Goal: Task Accomplishment & Management: Manage account settings

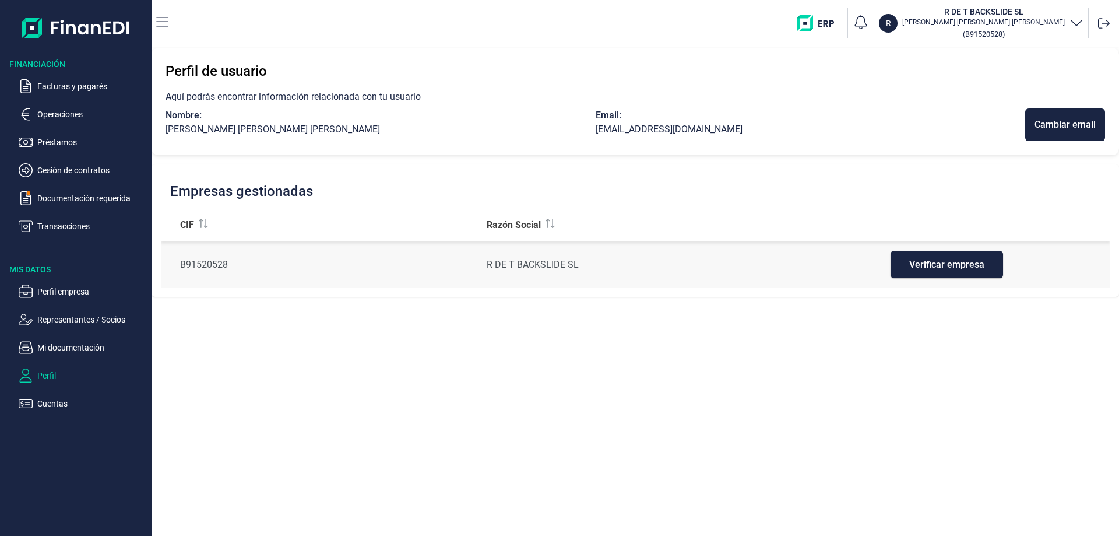
click at [73, 293] on p "Perfil empresa" at bounding box center [92, 291] width 110 height 14
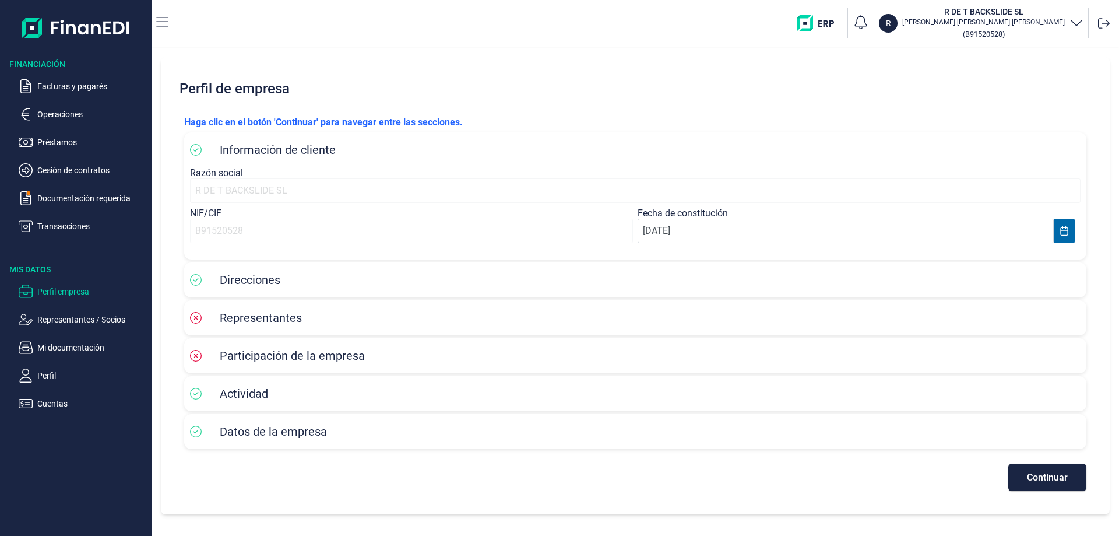
click at [194, 280] on icon at bounding box center [196, 280] width 12 height 12
click at [1041, 479] on span "Continuar" at bounding box center [1047, 477] width 41 height 9
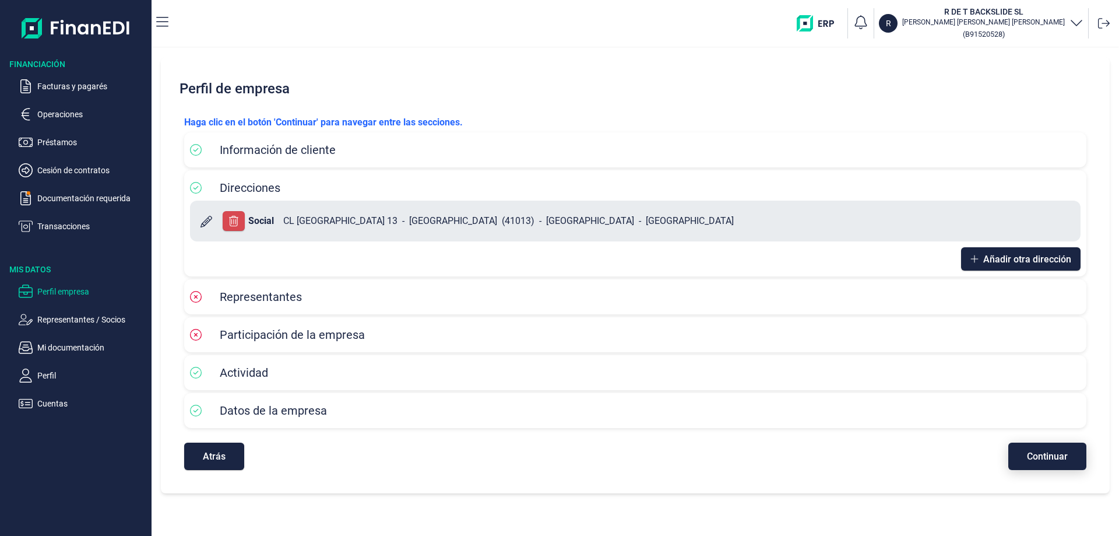
click at [1049, 459] on span "Continuar" at bounding box center [1047, 456] width 41 height 9
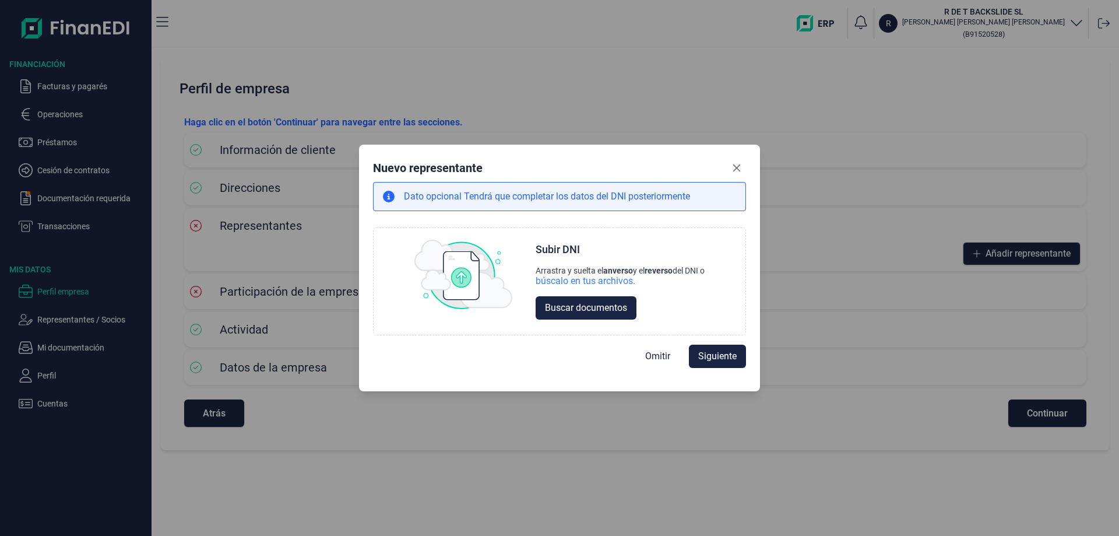
click at [739, 170] on icon "Close" at bounding box center [736, 167] width 9 height 9
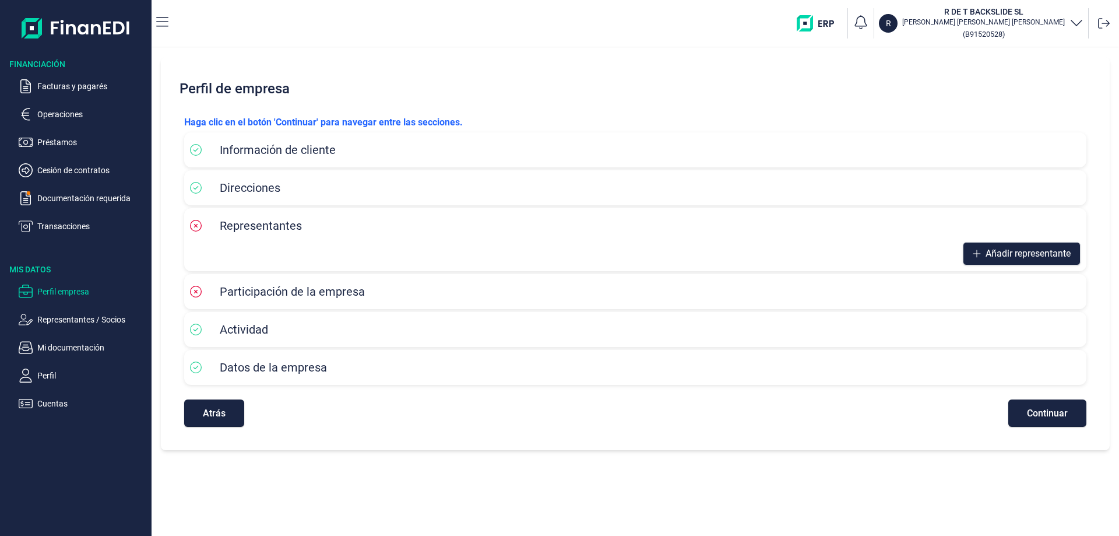
click at [843, 20] on img "button" at bounding box center [820, 23] width 46 height 16
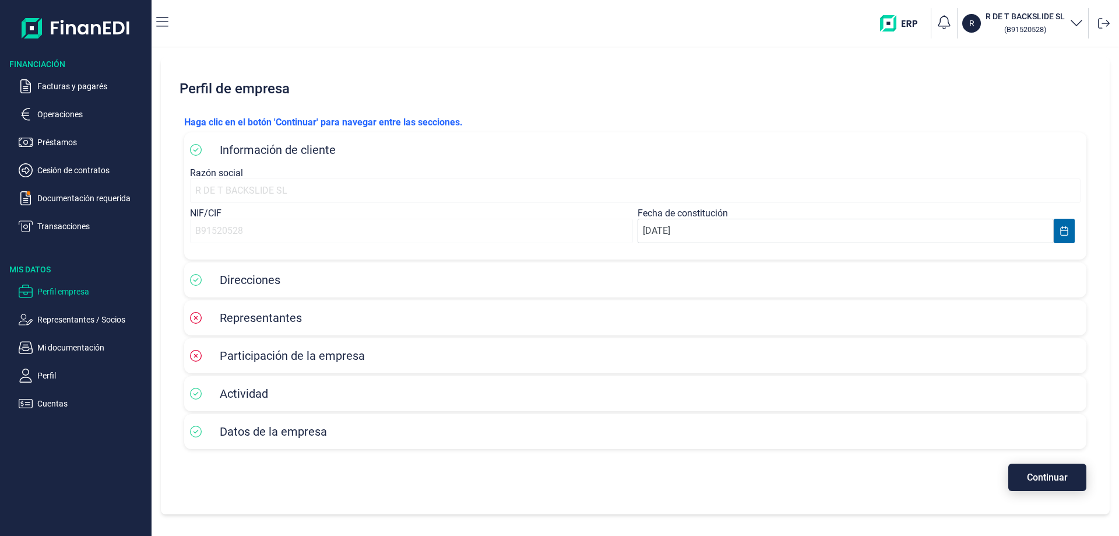
click at [1043, 476] on span "Continuar" at bounding box center [1047, 477] width 41 height 9
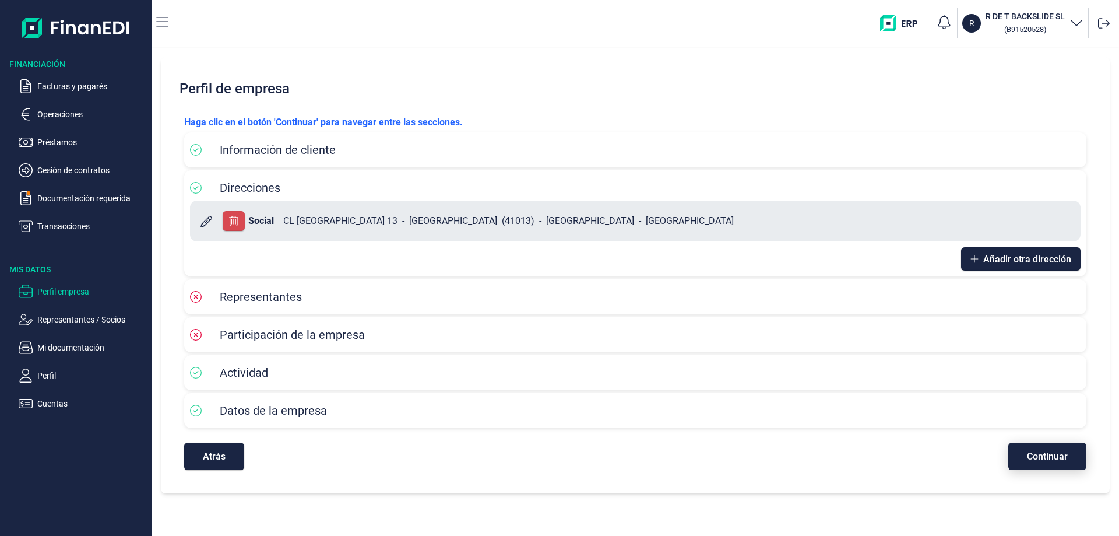
click at [1039, 461] on span "Continuar" at bounding box center [1047, 456] width 41 height 9
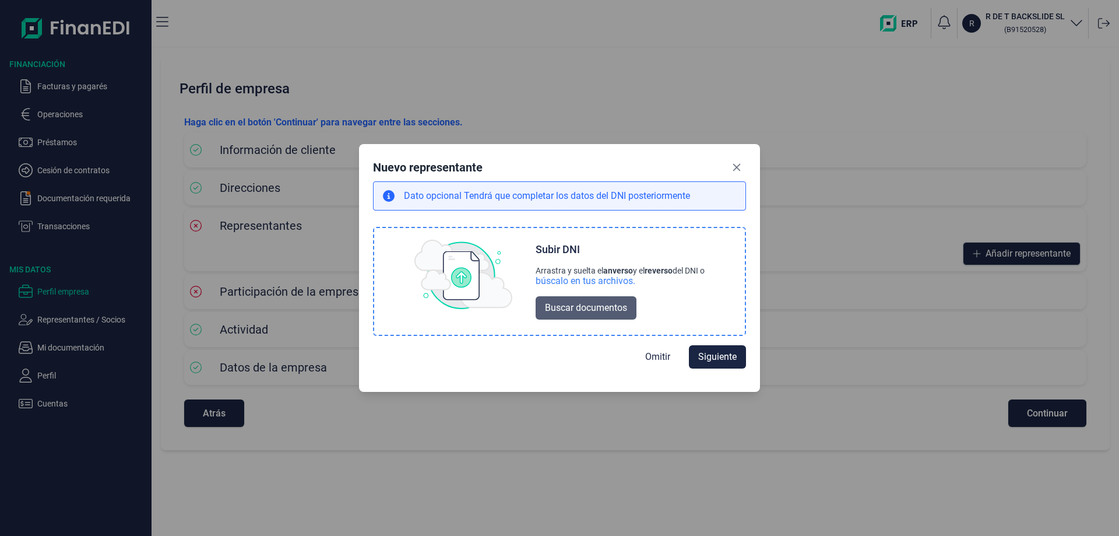
click at [576, 305] on span "Buscar documentos" at bounding box center [586, 308] width 82 height 14
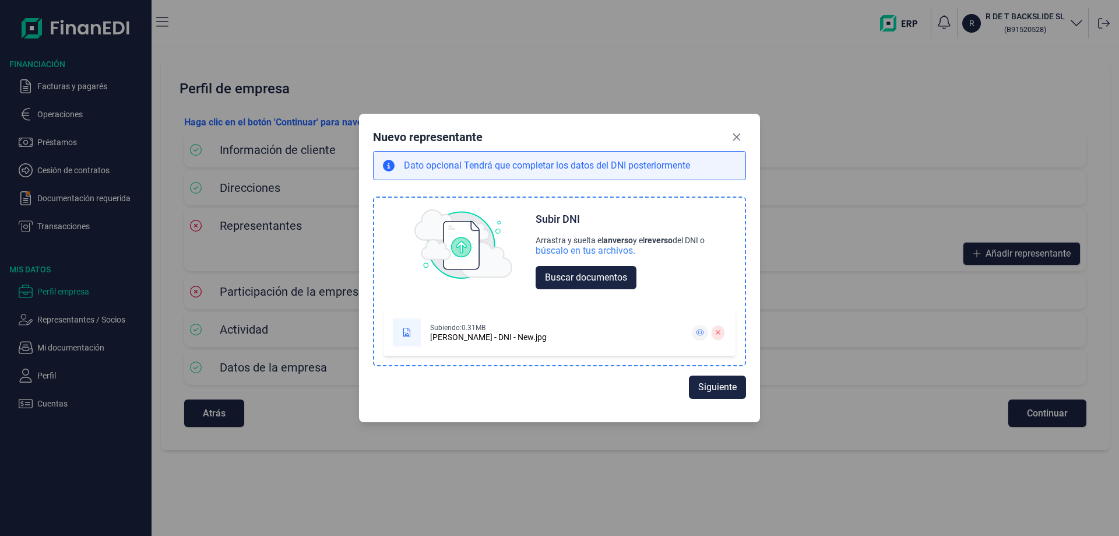
click at [698, 336] on button at bounding box center [700, 332] width 15 height 14
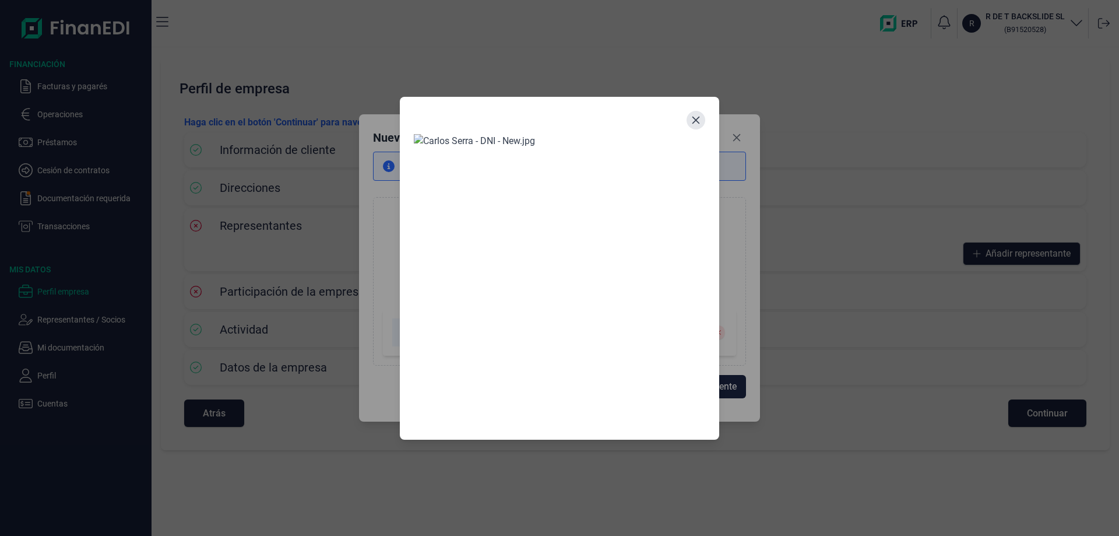
click at [694, 125] on icon "Close" at bounding box center [695, 119] width 9 height 9
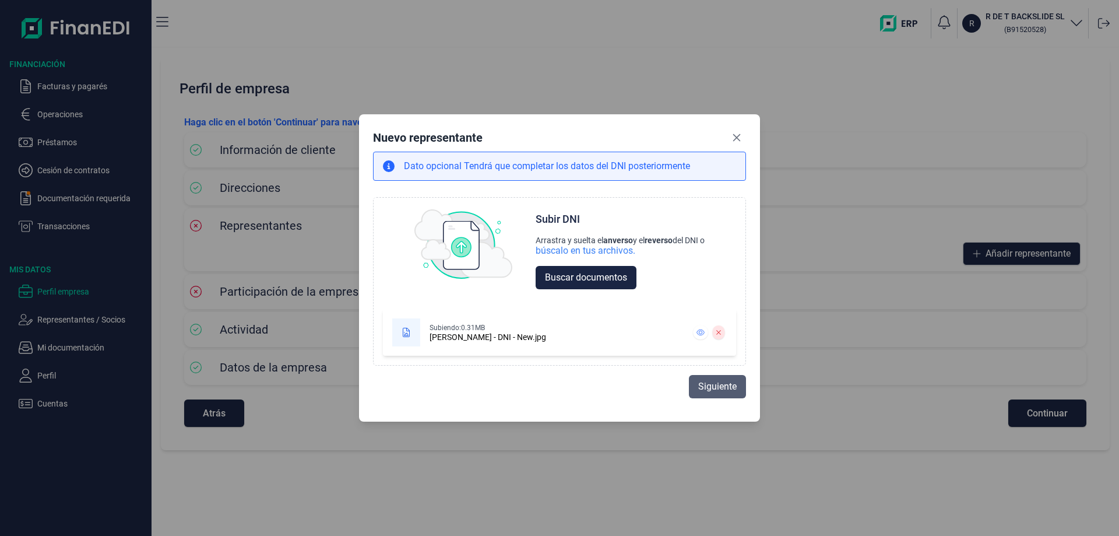
click at [709, 388] on span "Siguiente" at bounding box center [717, 387] width 38 height 14
select select "ES"
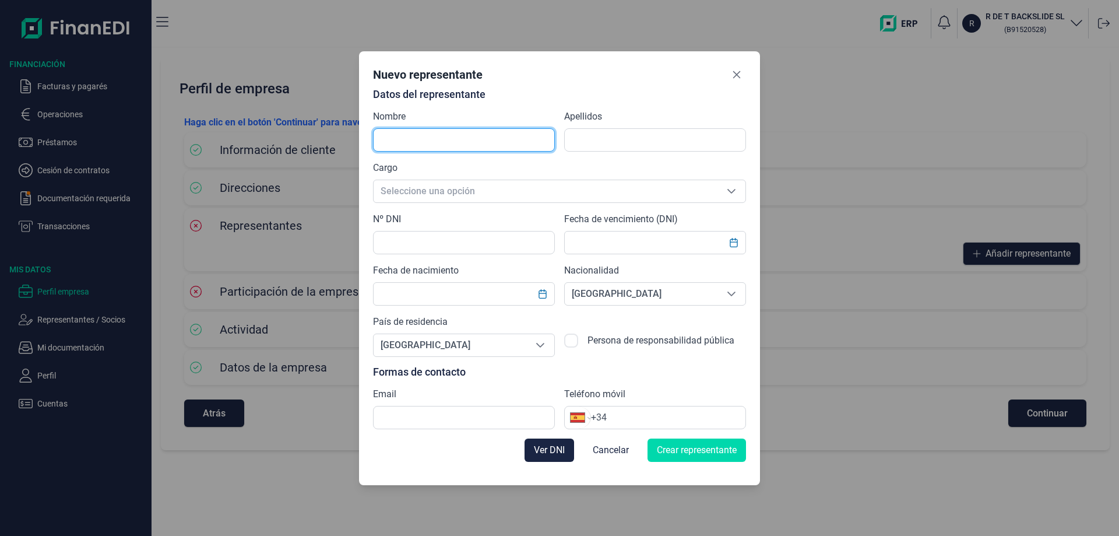
click at [444, 139] on input "text" at bounding box center [464, 139] width 182 height 23
type input "c"
type input "CARLOS"
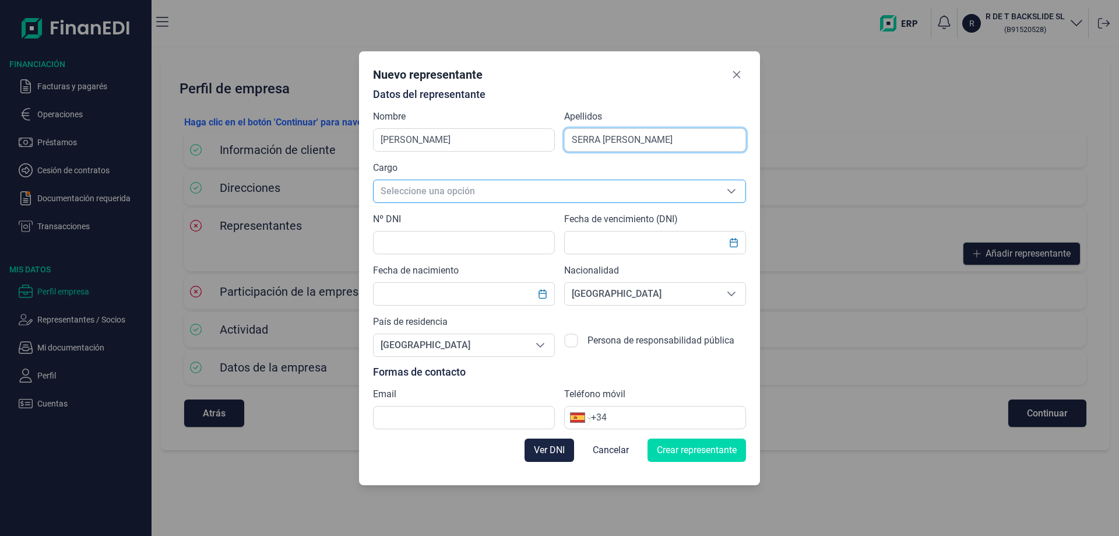
type input "SERRA MENCOS"
click at [646, 196] on span "Seleccione una opción" at bounding box center [546, 191] width 344 height 22
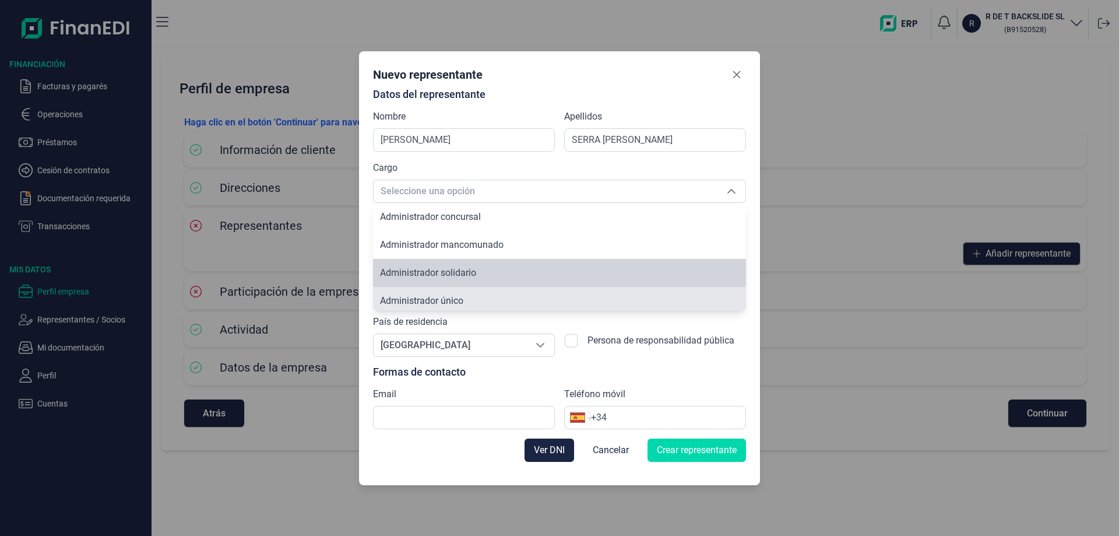
scroll to position [4, 0]
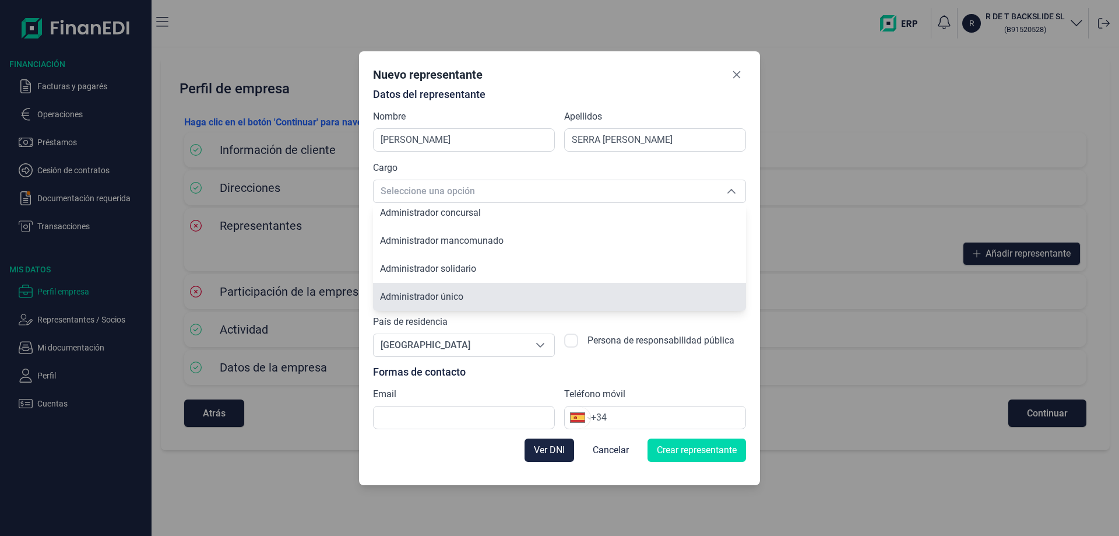
click at [477, 298] on li "Administrador único" at bounding box center [559, 297] width 373 height 28
type input "Administrador único"
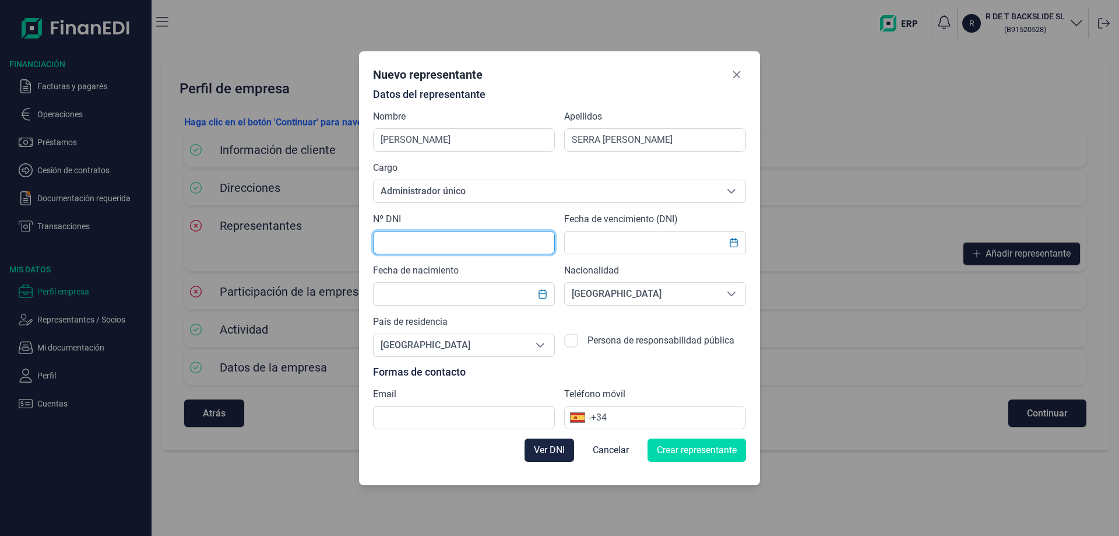
click at [400, 240] on input "text" at bounding box center [464, 242] width 182 height 23
type input "48817733A"
click at [630, 245] on input "text" at bounding box center [655, 242] width 182 height 23
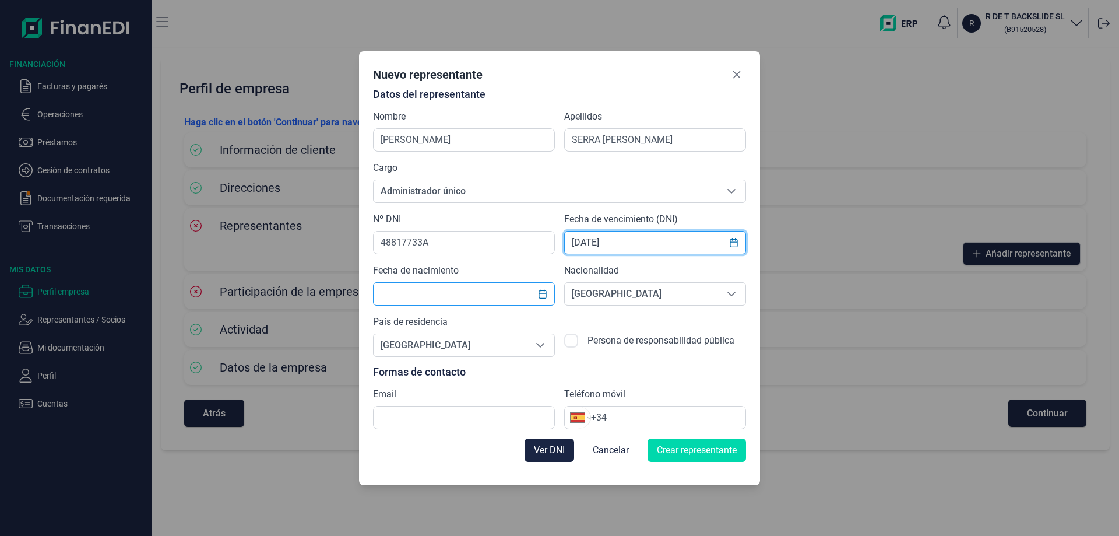
type input "18/11/2030"
click at [425, 289] on input "text" at bounding box center [464, 293] width 182 height 23
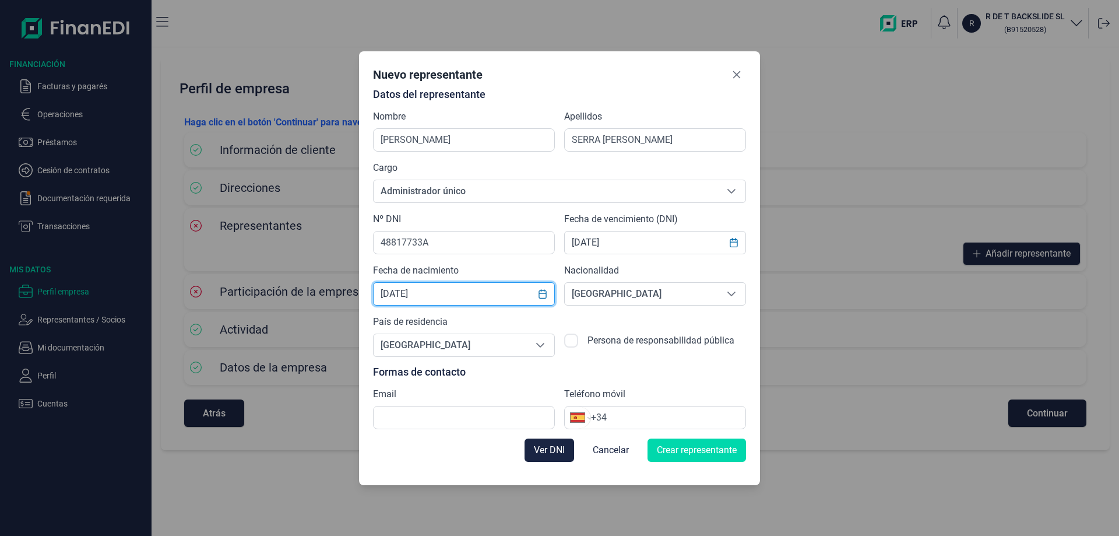
type input "29/07/1980"
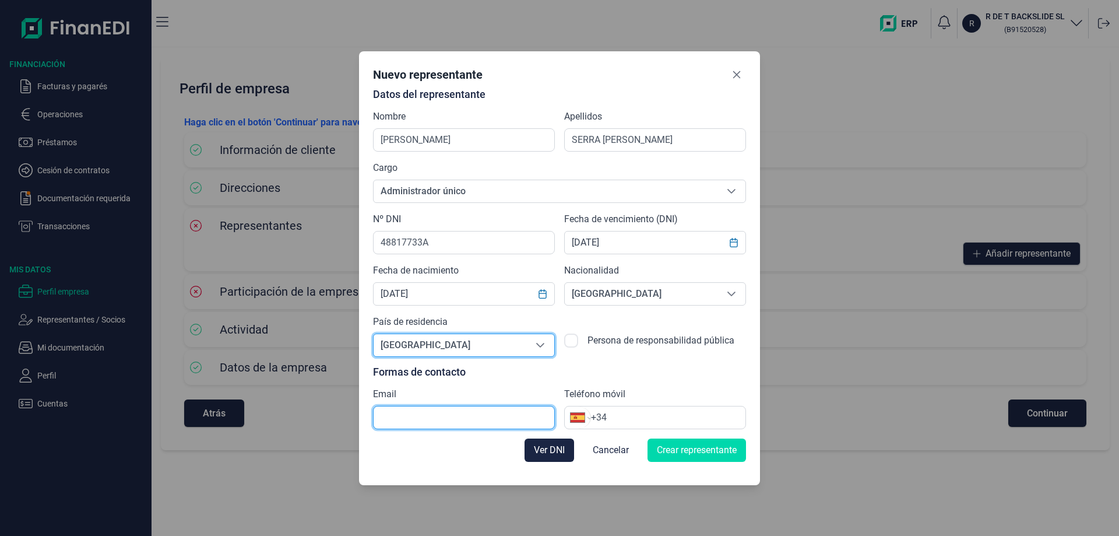
click at [419, 411] on input "text" at bounding box center [464, 417] width 182 height 23
type input "D"
drag, startPoint x: 443, startPoint y: 417, endPoint x: 285, endPoint y: 415, distance: 158.0
click at [285, 415] on div "Nuevo representante Datos del representante Nombre CARLOS Apellidos SERRA MENCO…" at bounding box center [559, 268] width 1119 height 536
paste input "nandez@scotta1985.com"
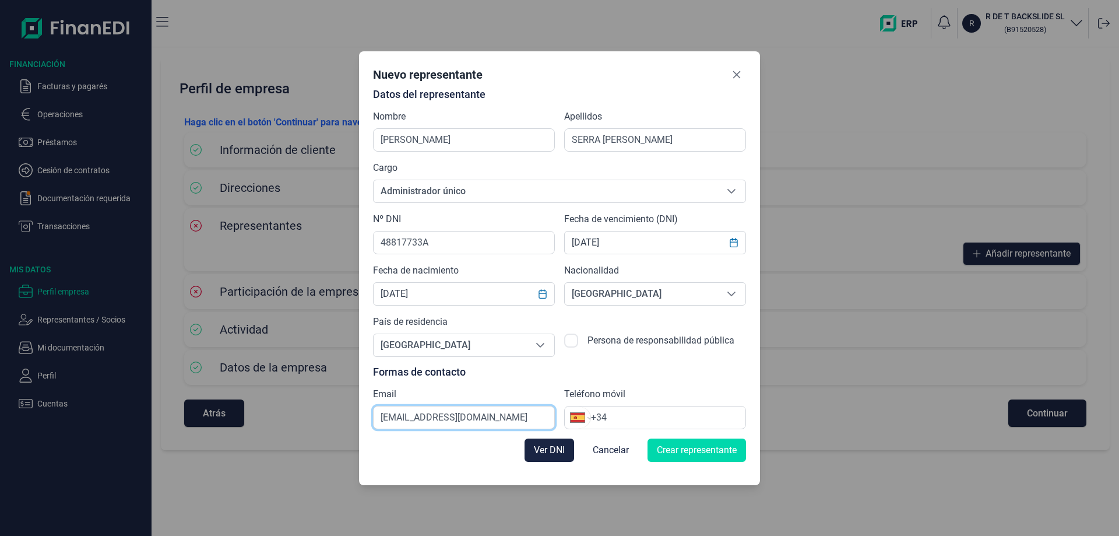
type input "[EMAIL_ADDRESS][DOMAIN_NAME]"
click at [637, 416] on input "+34" at bounding box center [668, 417] width 154 height 14
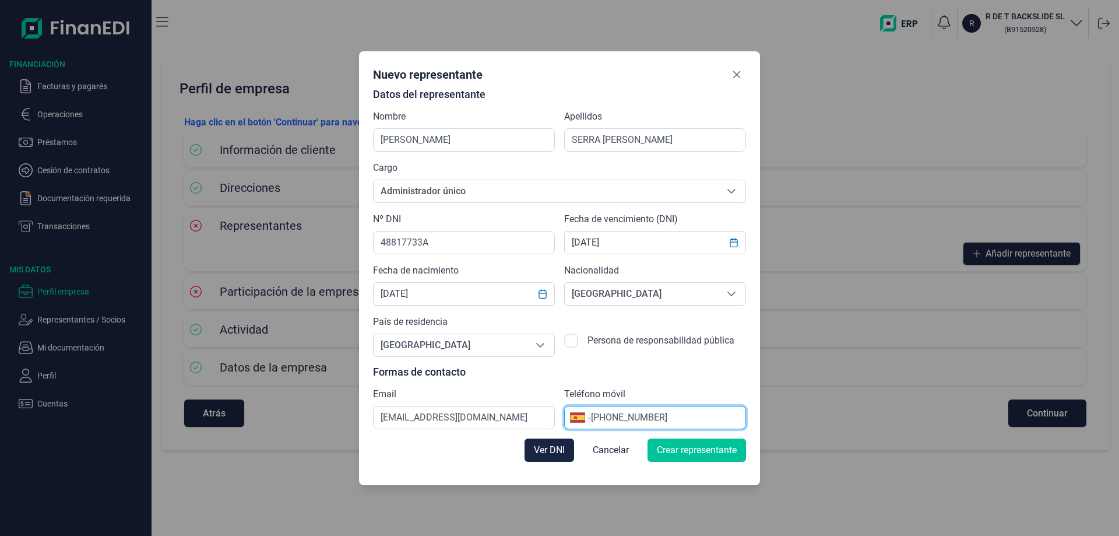
type input "+34 600 76 34 73"
click at [702, 449] on span "Crear representante" at bounding box center [697, 450] width 80 height 14
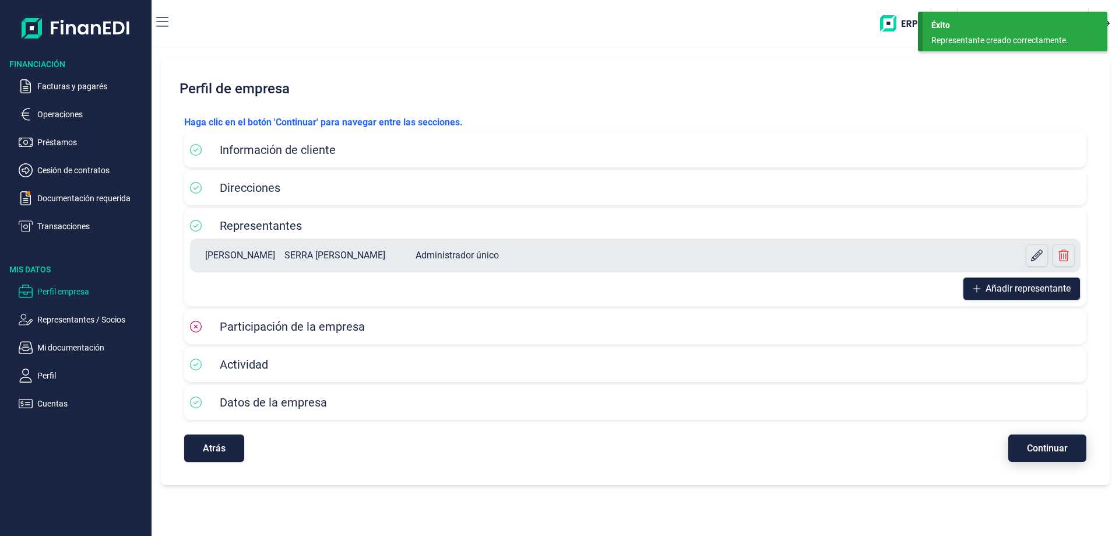
click at [1069, 445] on button "Continuar" at bounding box center [1048, 447] width 78 height 27
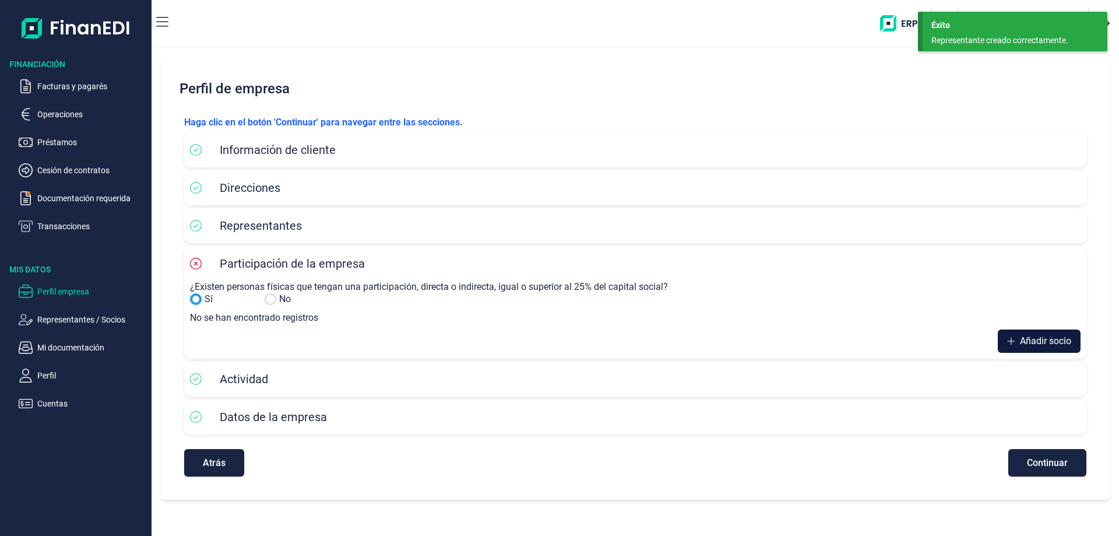
click at [1025, 340] on span "Añadir socio" at bounding box center [1045, 341] width 51 height 14
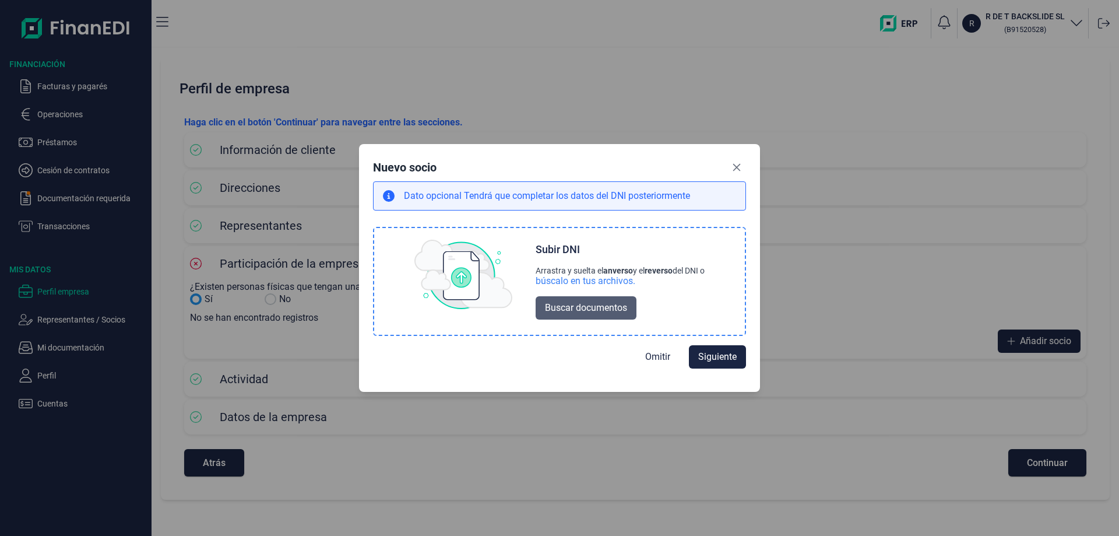
click at [584, 307] on span "Buscar documentos" at bounding box center [586, 308] width 82 height 14
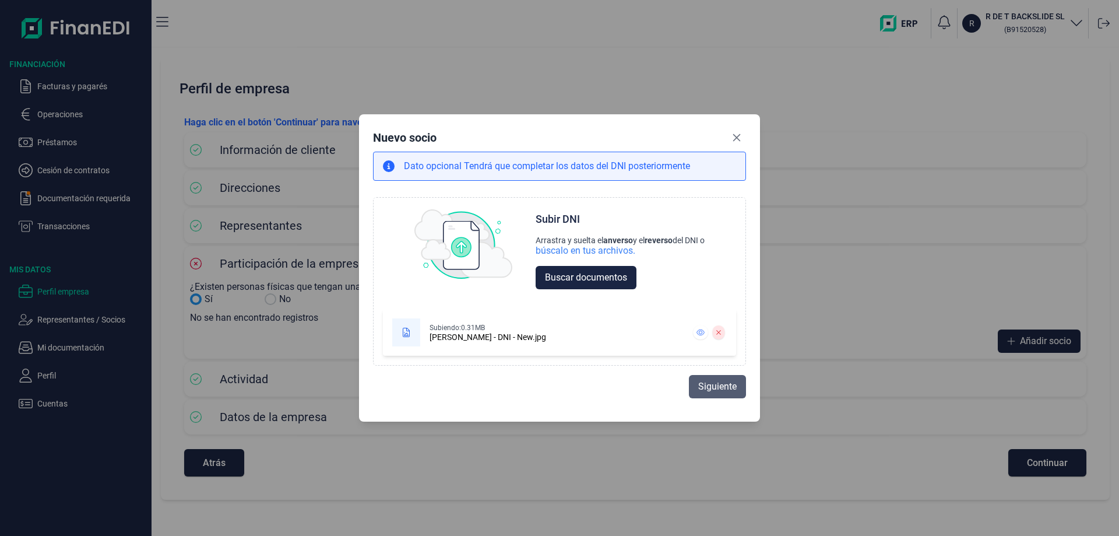
click at [708, 389] on span "Siguiente" at bounding box center [717, 387] width 38 height 14
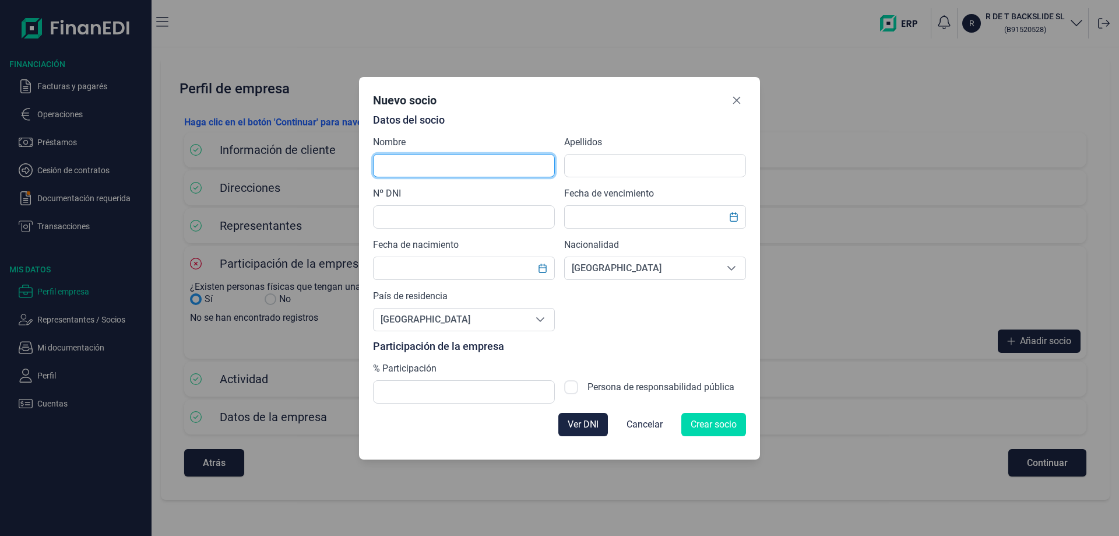
click at [445, 166] on input "text" at bounding box center [464, 165] width 182 height 23
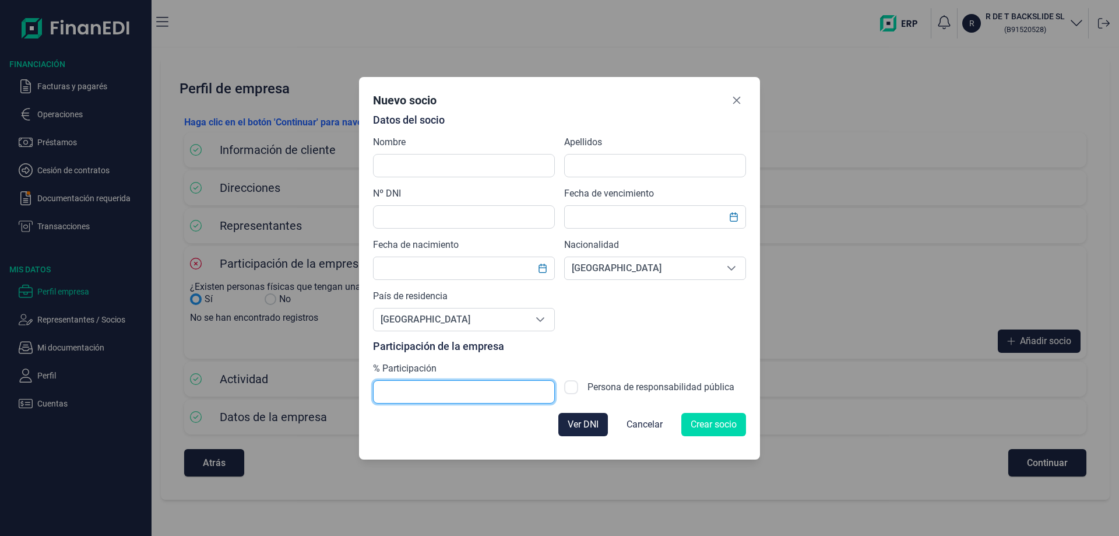
click at [419, 387] on input "text" at bounding box center [464, 391] width 182 height 23
type input "95,00"
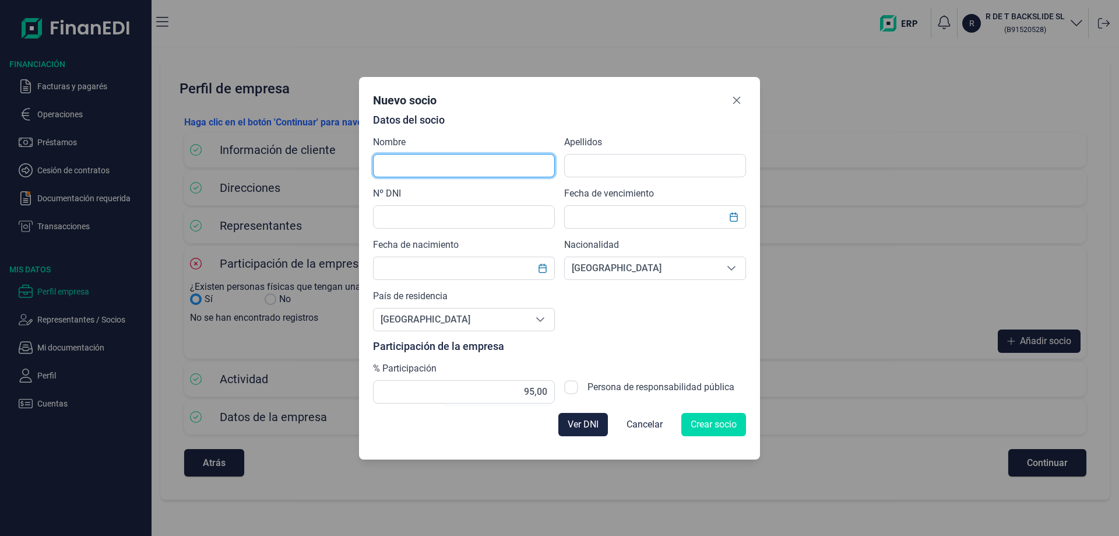
click at [413, 158] on input "text" at bounding box center [464, 165] width 182 height 23
type input "c"
type input "CARLOS"
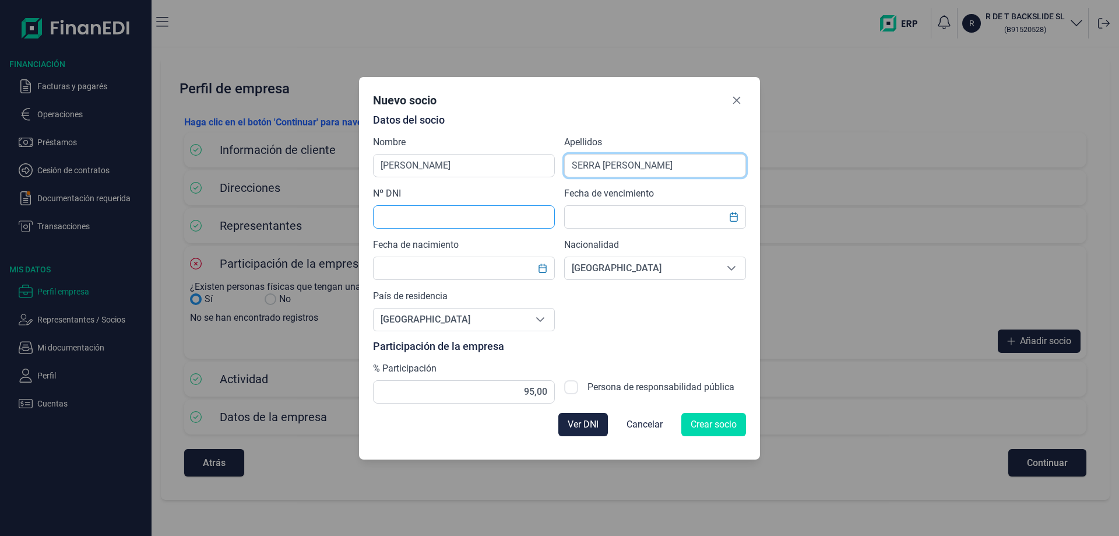
type input "SERRA MENCOS"
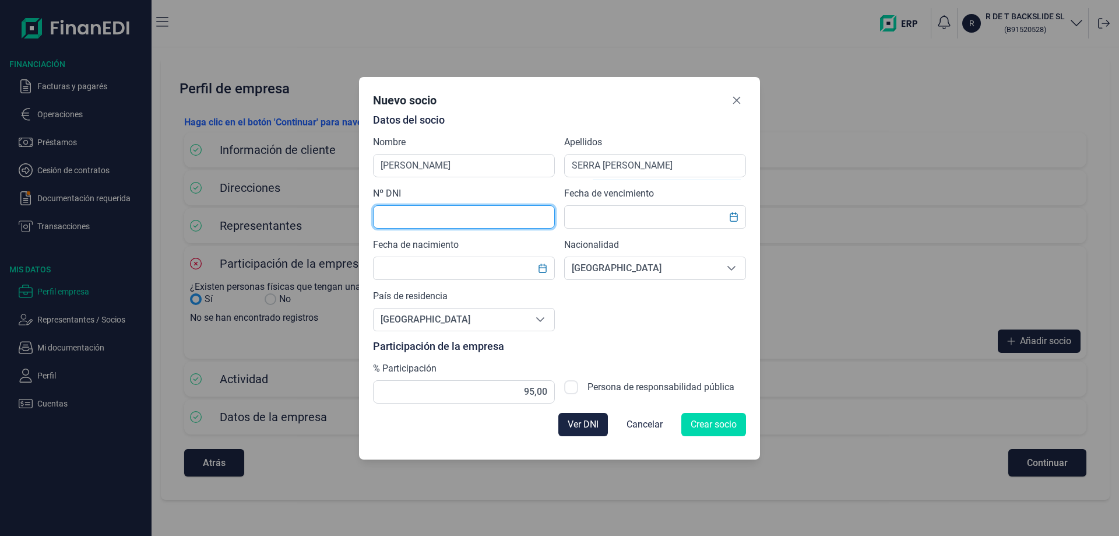
click at [409, 211] on input "text" at bounding box center [464, 216] width 182 height 23
type input "48817733A"
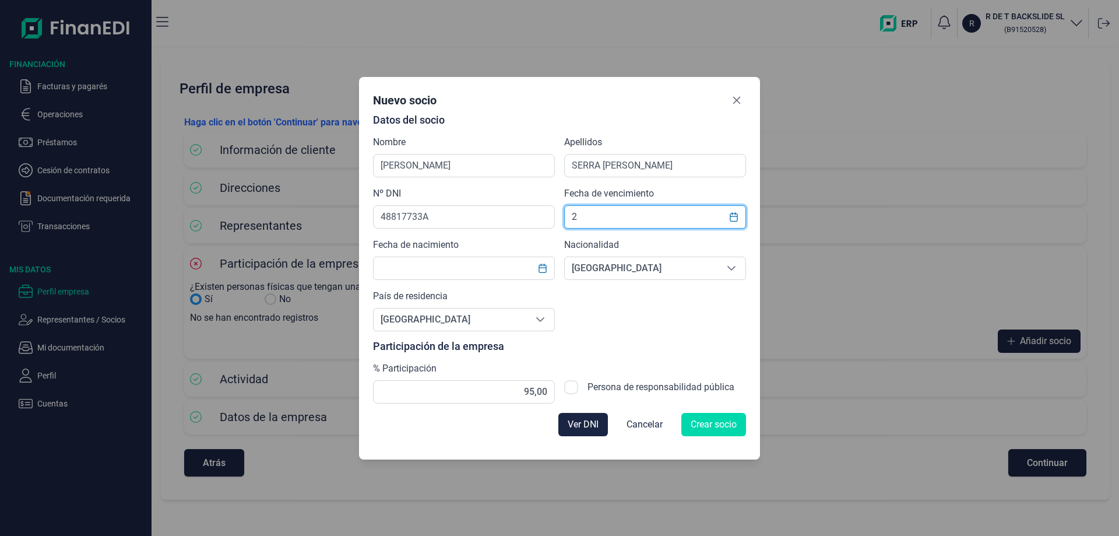
type input "2"
type input "18/11/2023"
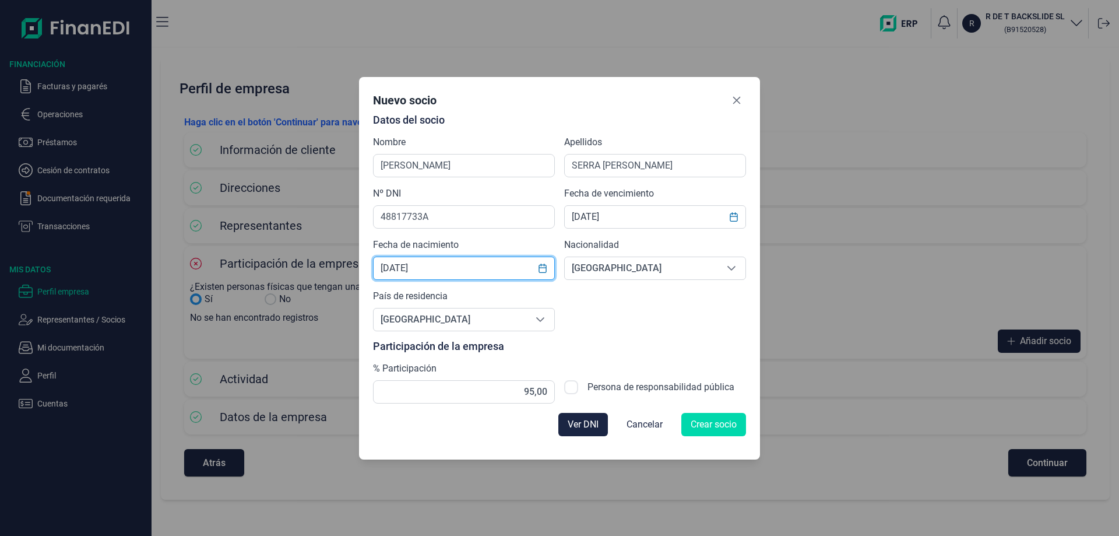
type input "29/07/1980"
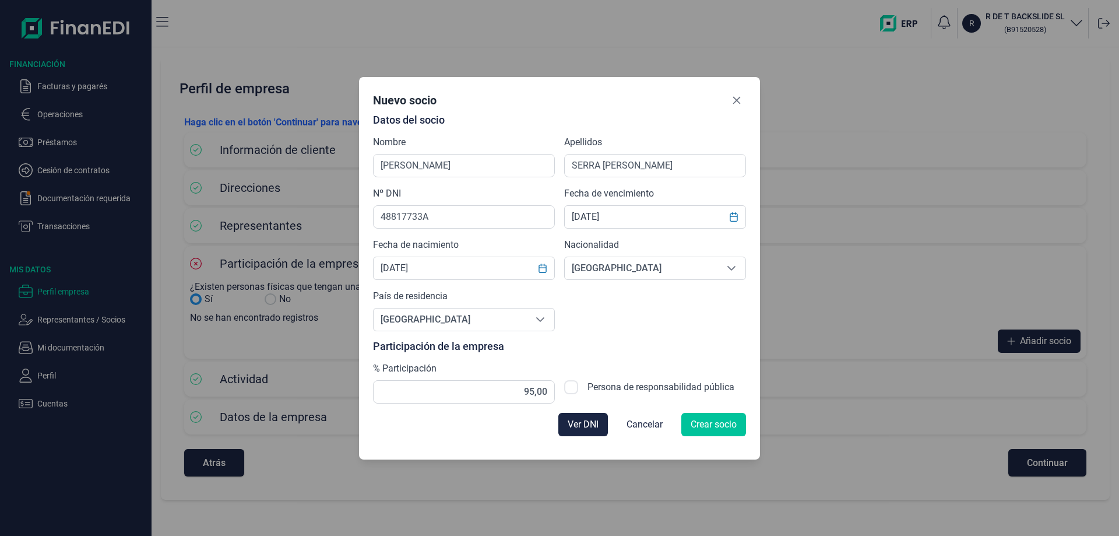
click at [717, 423] on span "Crear socio" at bounding box center [714, 424] width 46 height 14
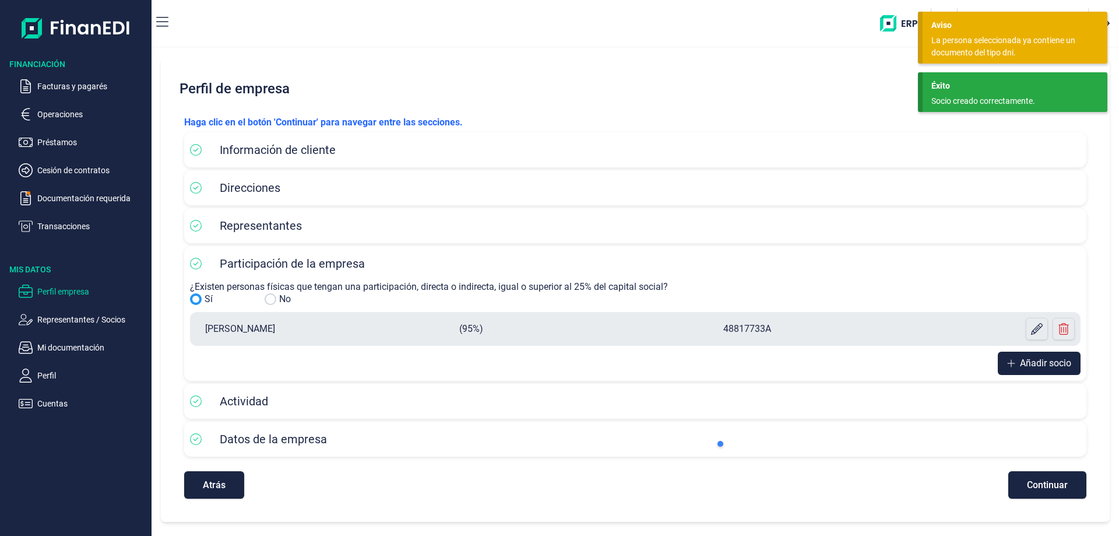
click at [1052, 483] on span "Continuar" at bounding box center [1047, 484] width 41 height 9
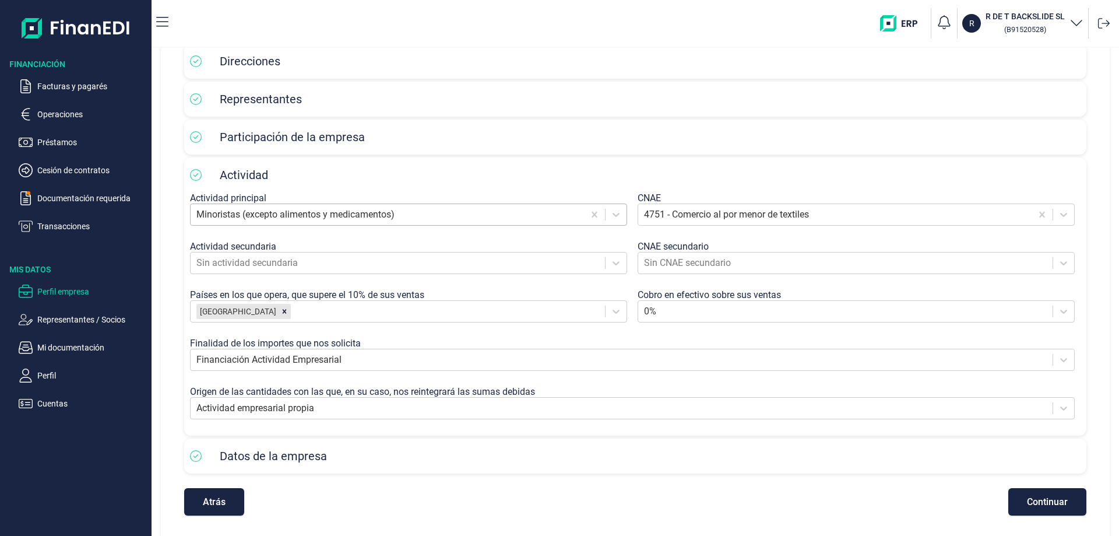
scroll to position [129, 0]
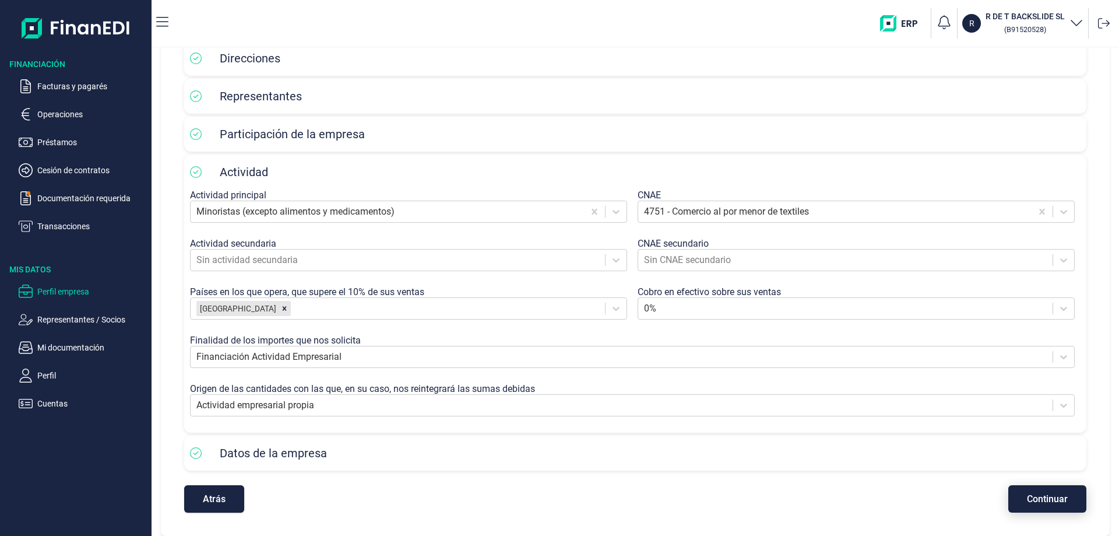
click at [1051, 494] on span "Continuar" at bounding box center [1047, 498] width 41 height 9
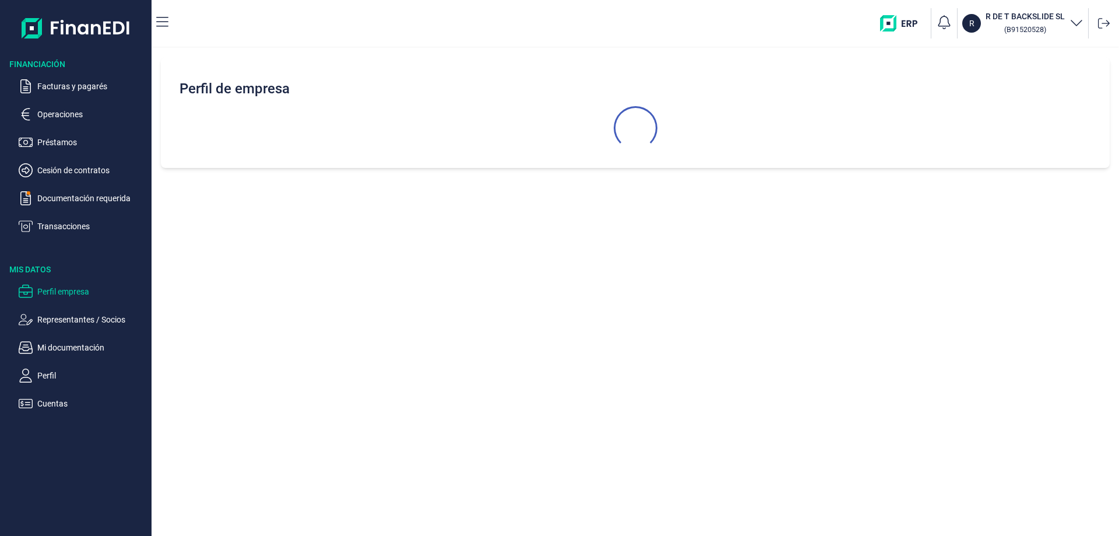
scroll to position [0, 0]
select select "ES"
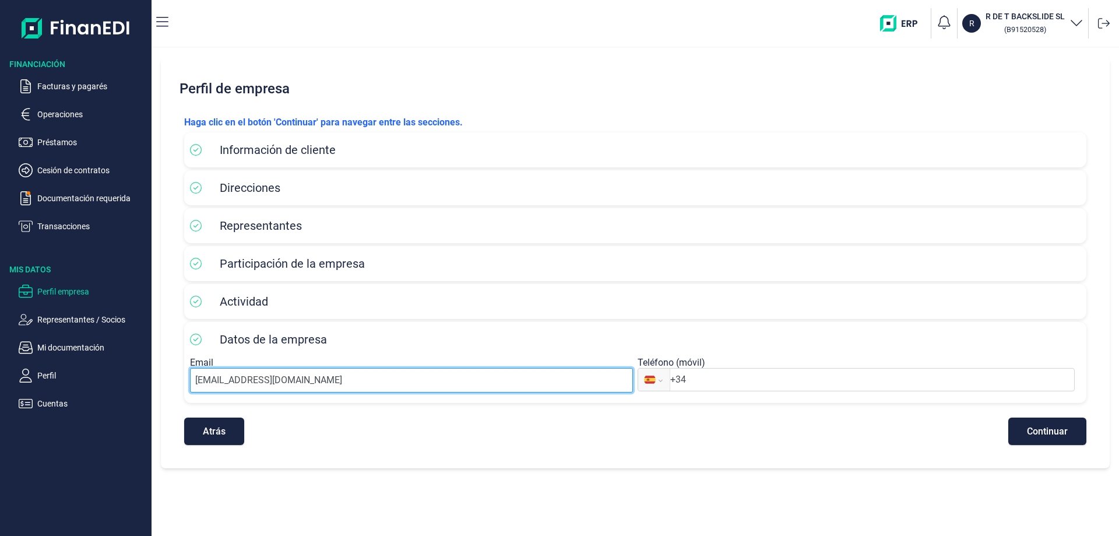
click at [369, 385] on input "atencionalcliente@scotta1985.com" at bounding box center [411, 380] width 443 height 24
drag, startPoint x: 362, startPoint y: 382, endPoint x: 131, endPoint y: 378, distance: 230.9
click at [131, 378] on div "Financiación Facturas y pagarés Operaciones Préstamos Cesión de contratos Docum…" at bounding box center [559, 268] width 1119 height 536
paste input "davidfernandez"
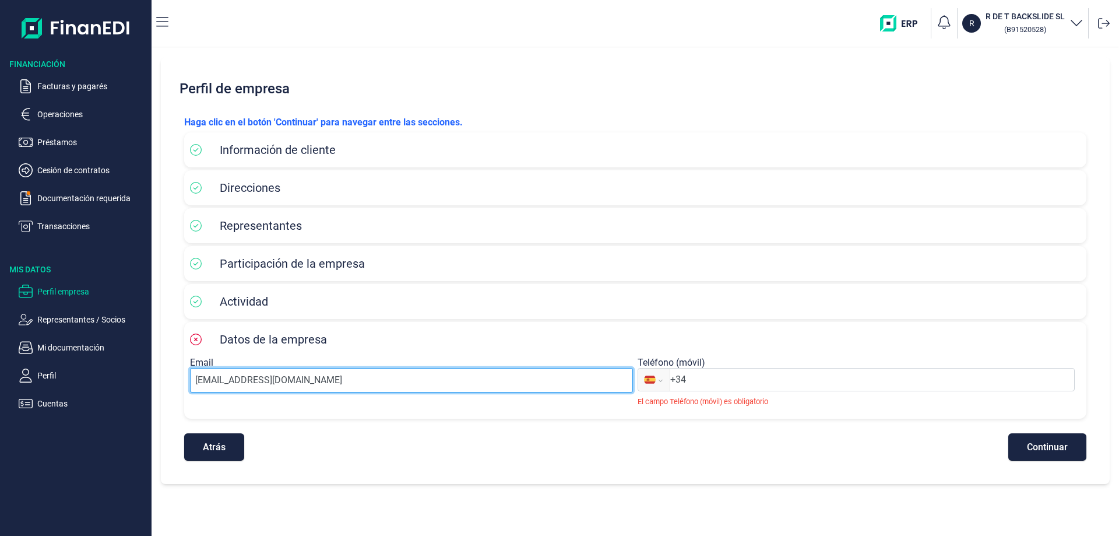
type input "[EMAIL_ADDRESS][DOMAIN_NAME]"
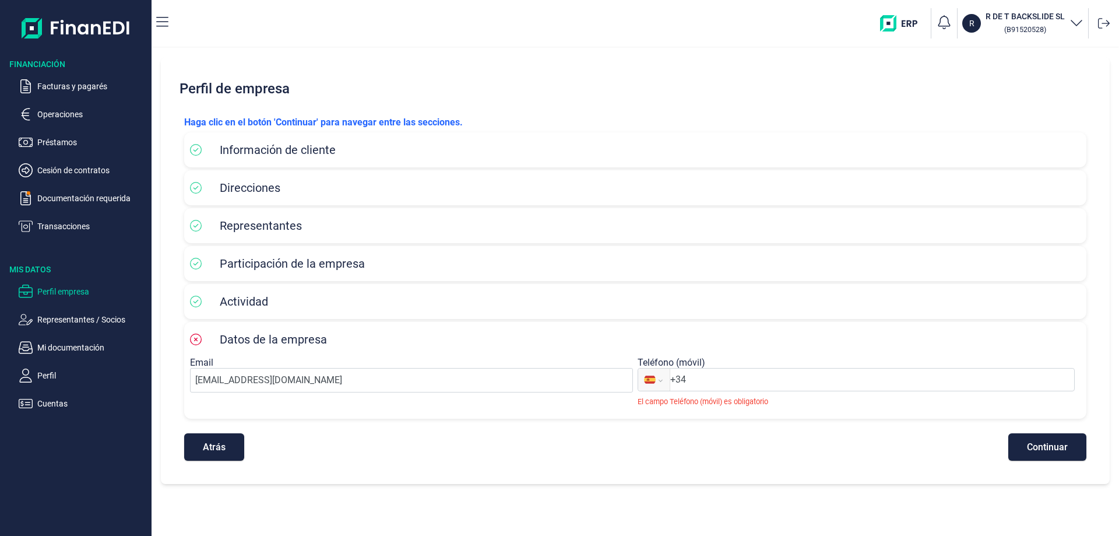
click at [719, 374] on input "+34" at bounding box center [872, 380] width 404 height 14
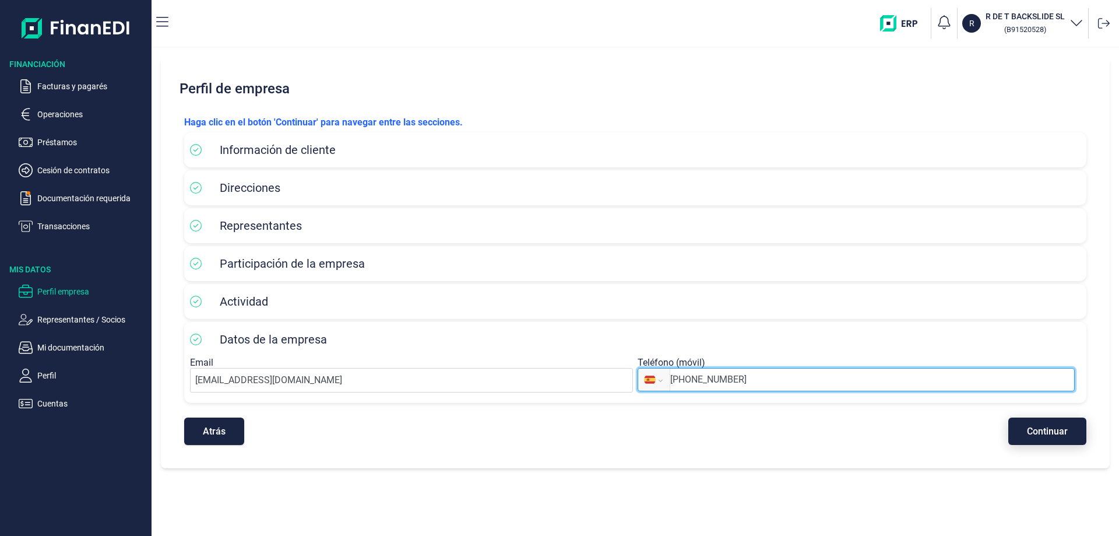
type input "+34 600 76 34 73"
click at [1065, 427] on span "Continuar" at bounding box center [1047, 431] width 41 height 9
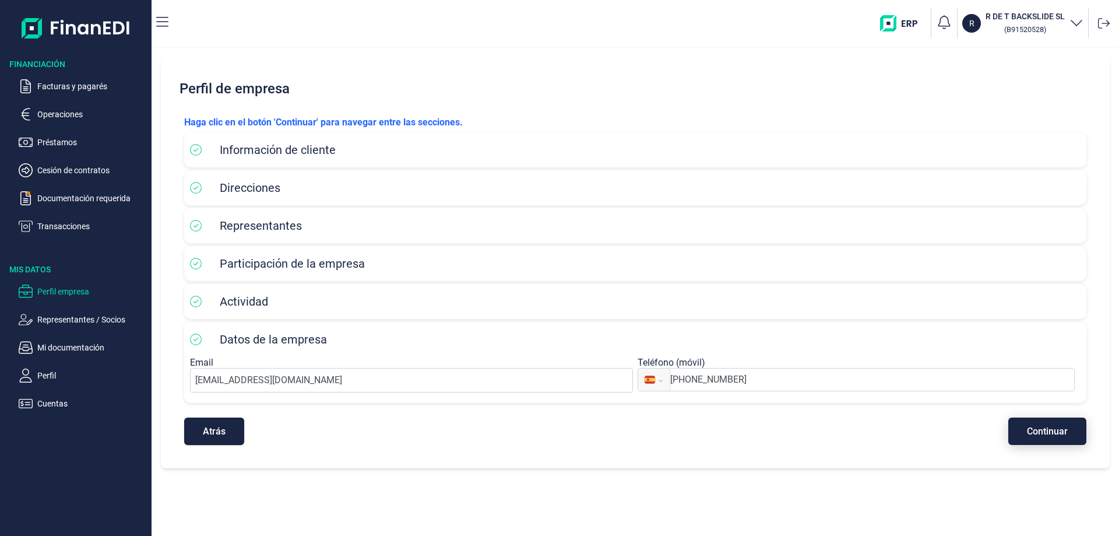
select select "ES"
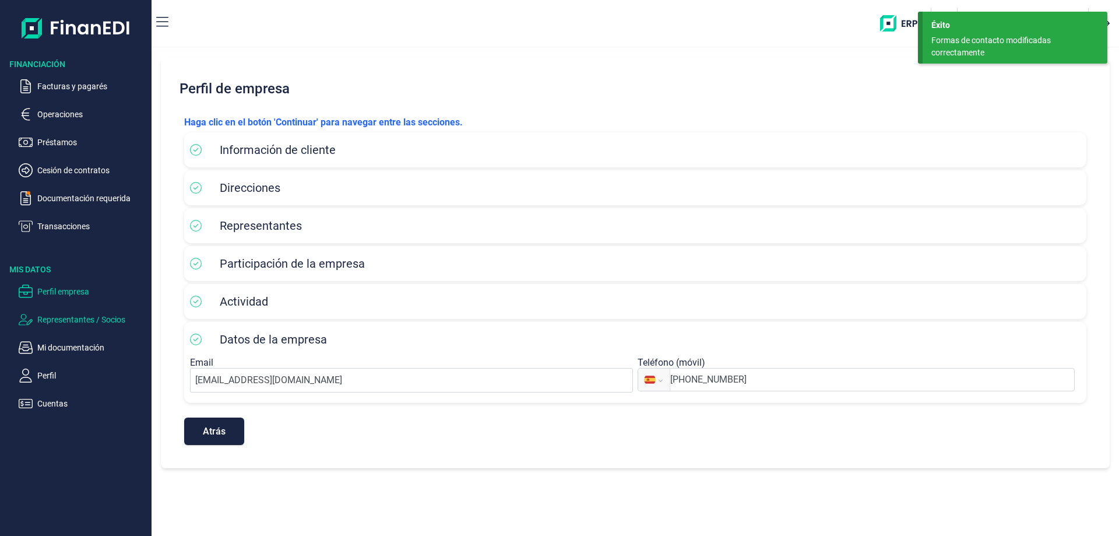
click at [99, 319] on p "Representantes / Socios" at bounding box center [92, 319] width 110 height 14
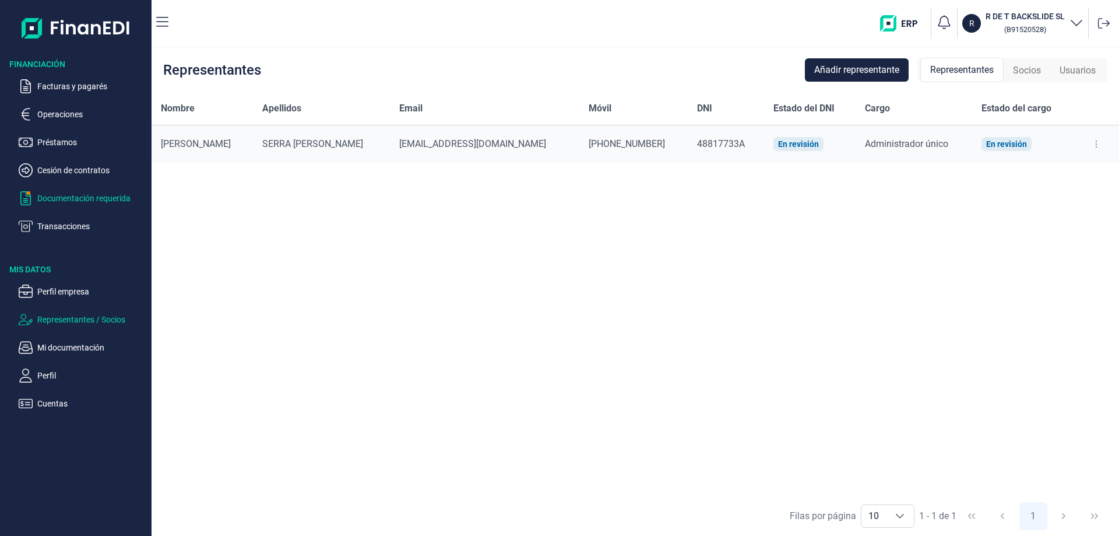
click at [68, 196] on p "Documentación requerida" at bounding box center [92, 198] width 110 height 14
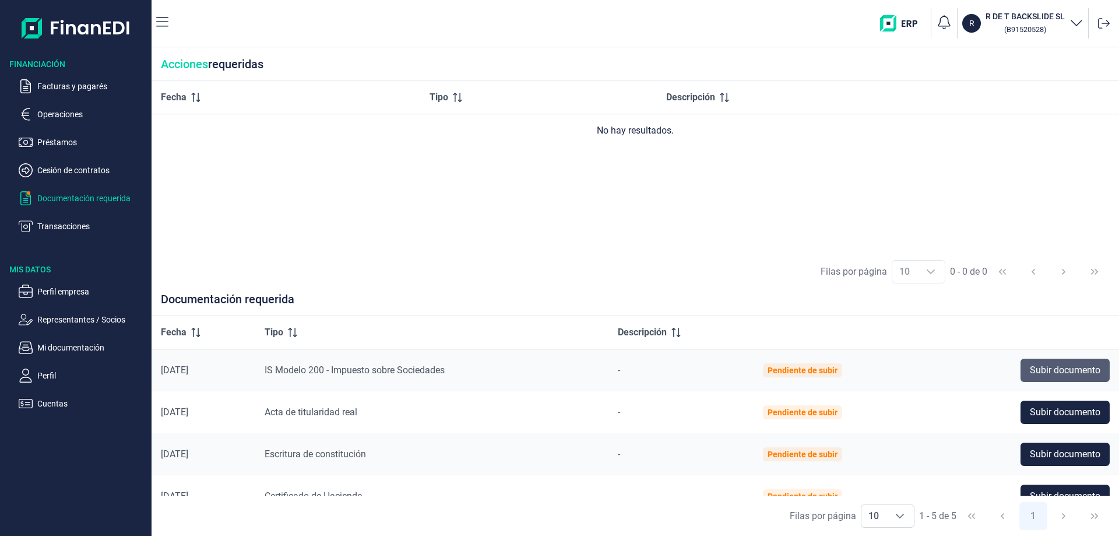
click at [1044, 368] on span "Subir documento" at bounding box center [1065, 370] width 71 height 14
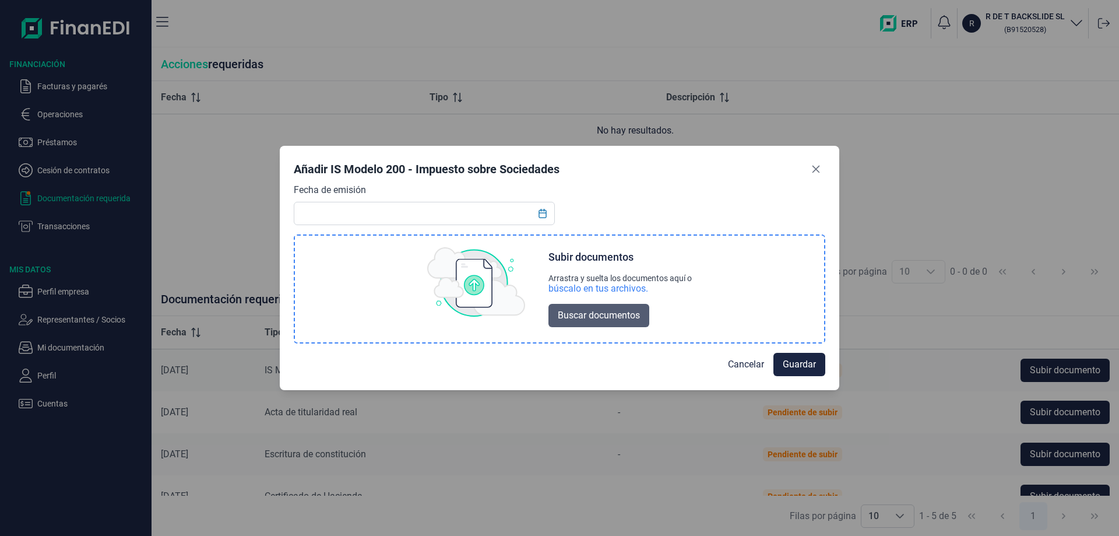
click at [618, 311] on span "Buscar documentos" at bounding box center [599, 315] width 82 height 14
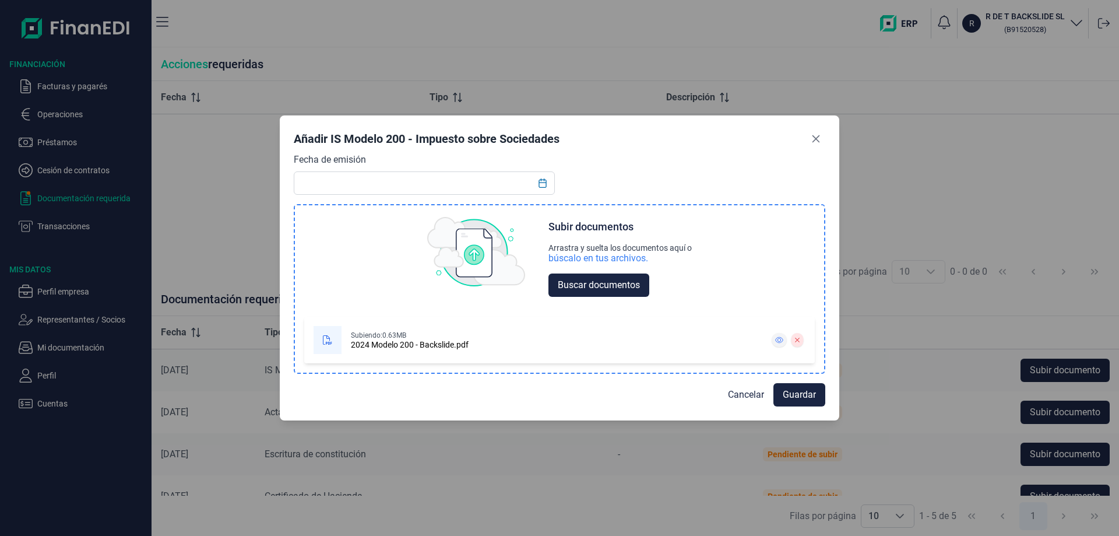
click at [778, 342] on icon at bounding box center [779, 339] width 8 height 7
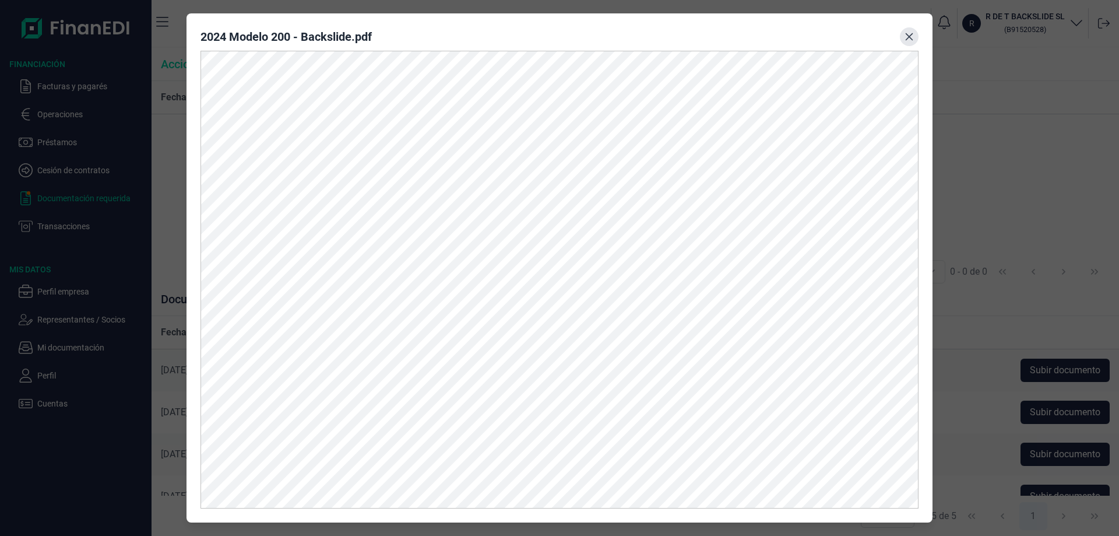
click at [909, 37] on icon "Close" at bounding box center [910, 37] width 8 height 8
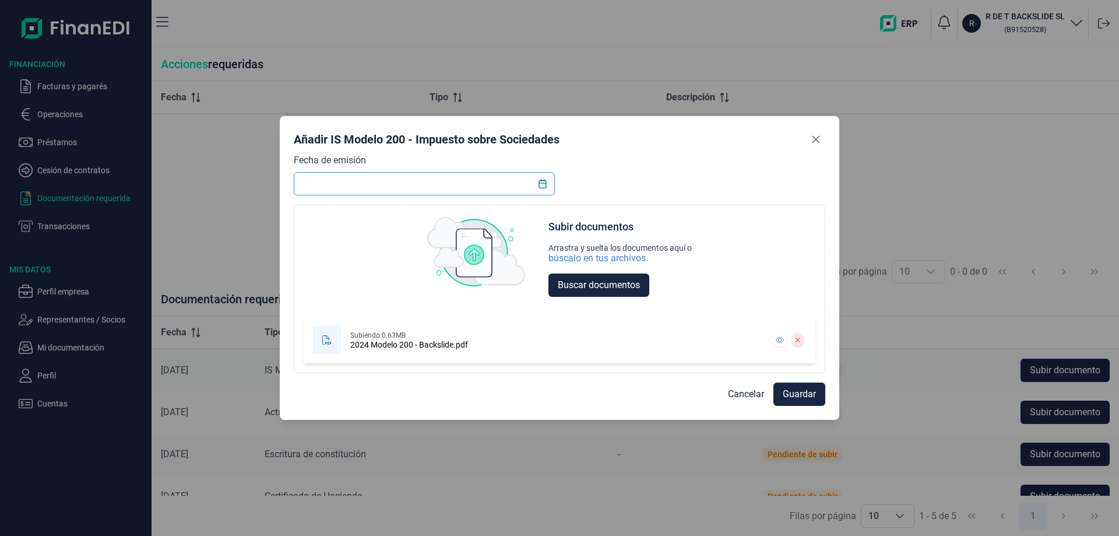
click at [373, 184] on input "text" at bounding box center [424, 183] width 261 height 23
type input "24/07/2025"
click at [803, 394] on span "Guardar" at bounding box center [799, 394] width 33 height 14
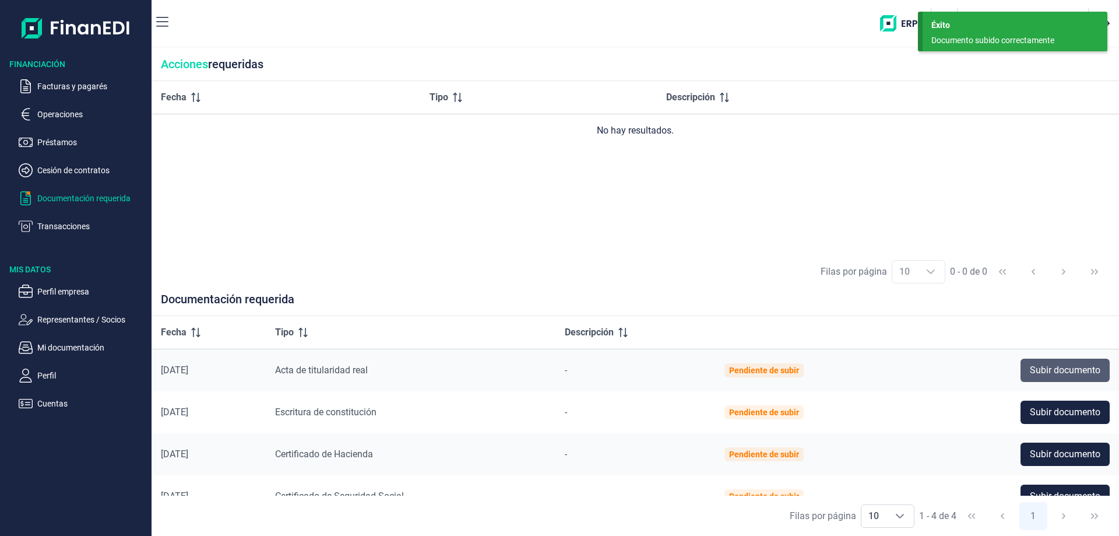
click at [1063, 366] on span "Subir documento" at bounding box center [1065, 370] width 71 height 14
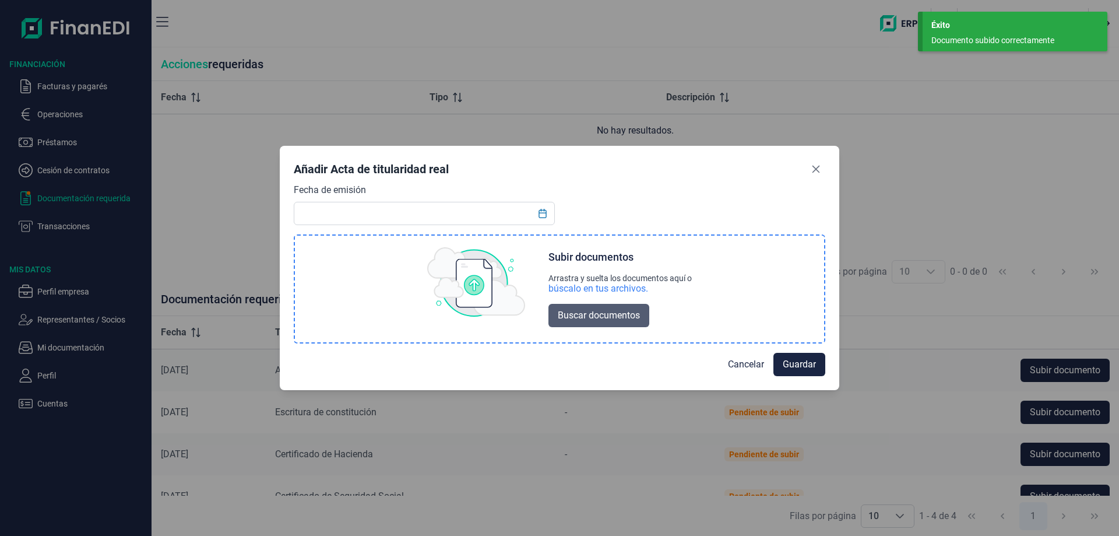
click at [585, 315] on span "Buscar documentos" at bounding box center [599, 315] width 82 height 14
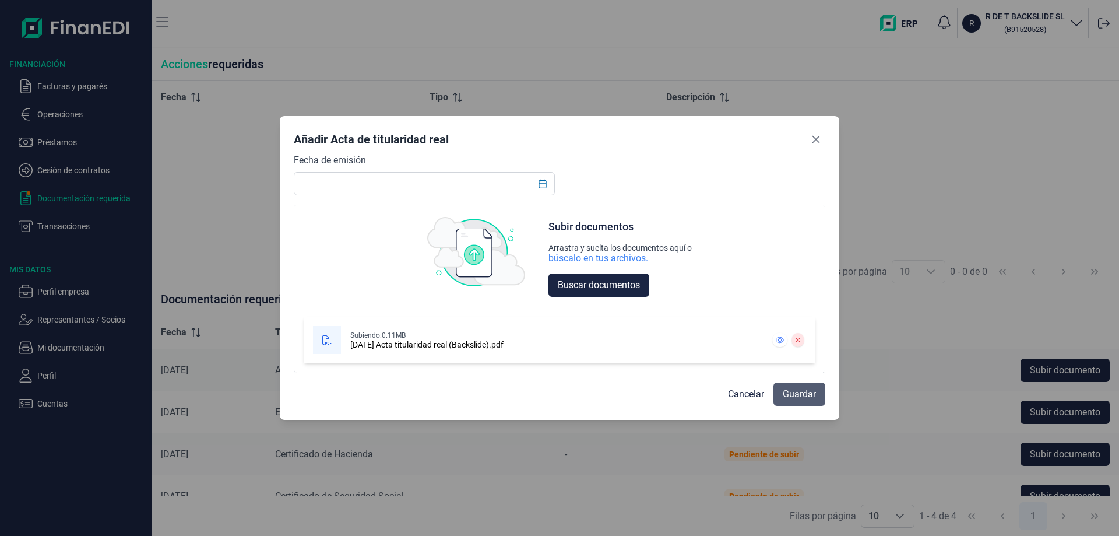
click at [800, 389] on span "Guardar" at bounding box center [799, 394] width 33 height 14
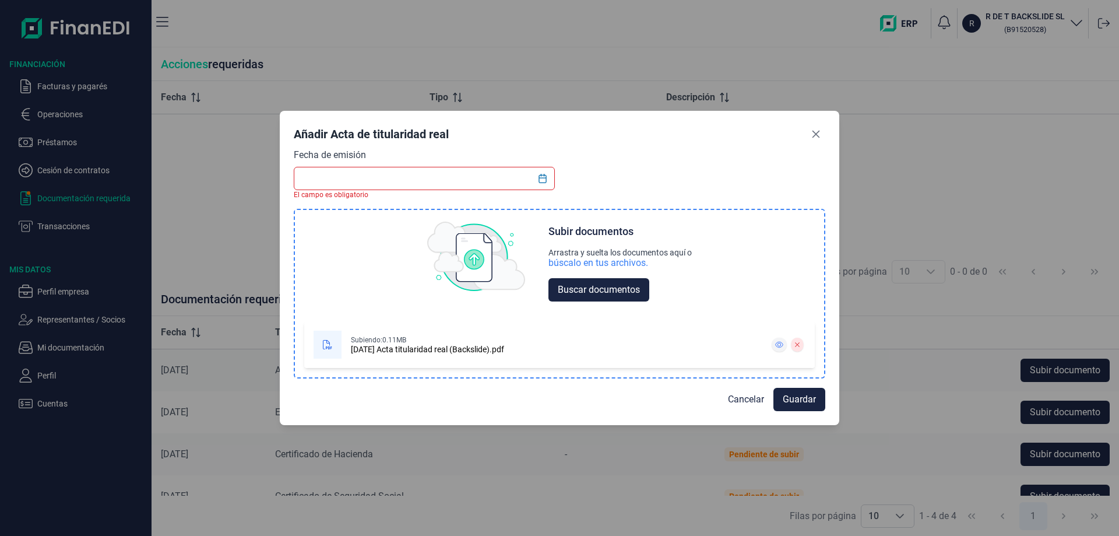
click at [776, 344] on icon at bounding box center [779, 345] width 8 height 6
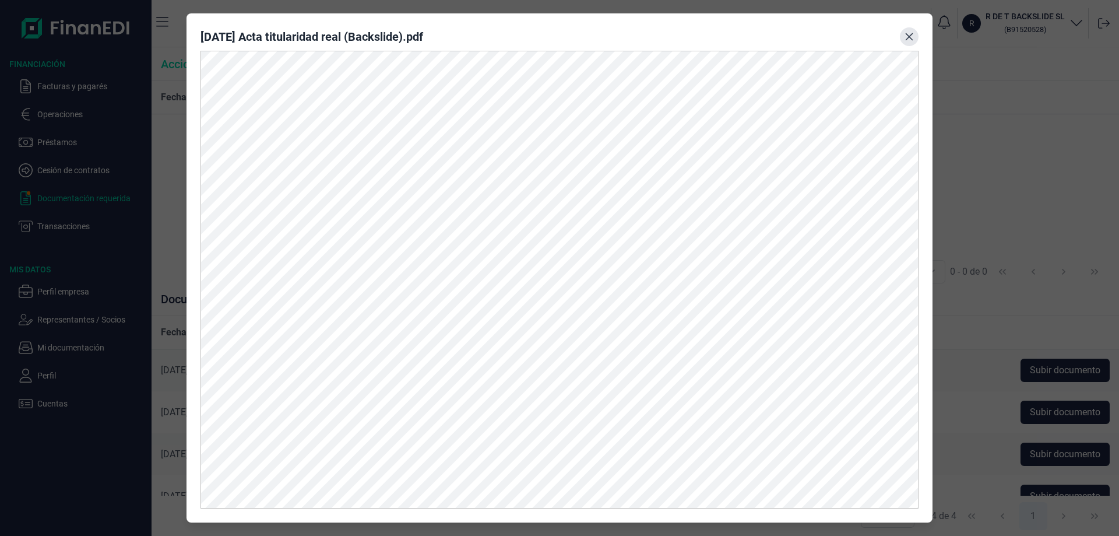
click at [909, 38] on icon "Close" at bounding box center [909, 36] width 9 height 9
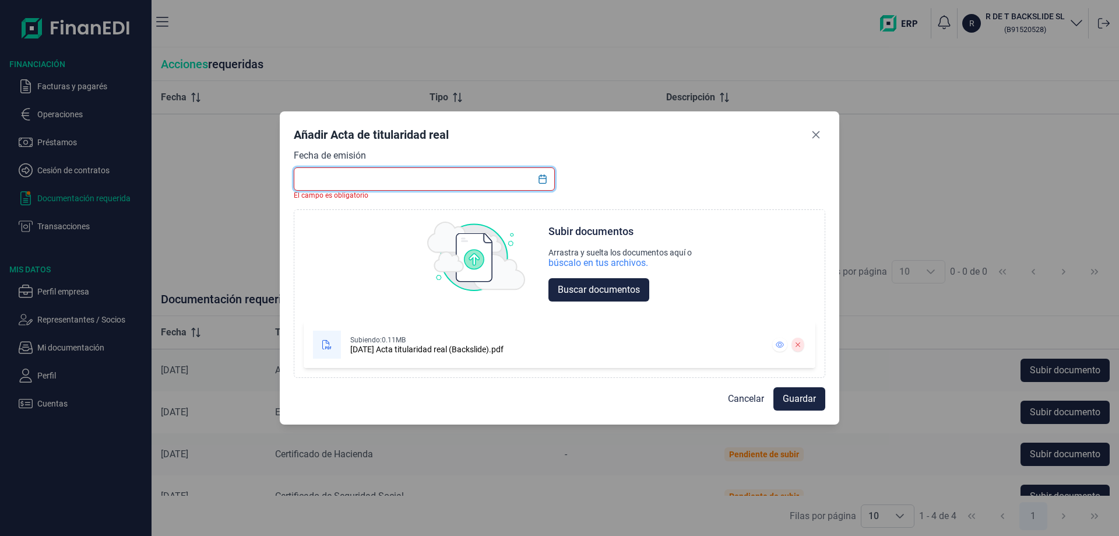
click at [355, 182] on input "text" at bounding box center [424, 178] width 261 height 23
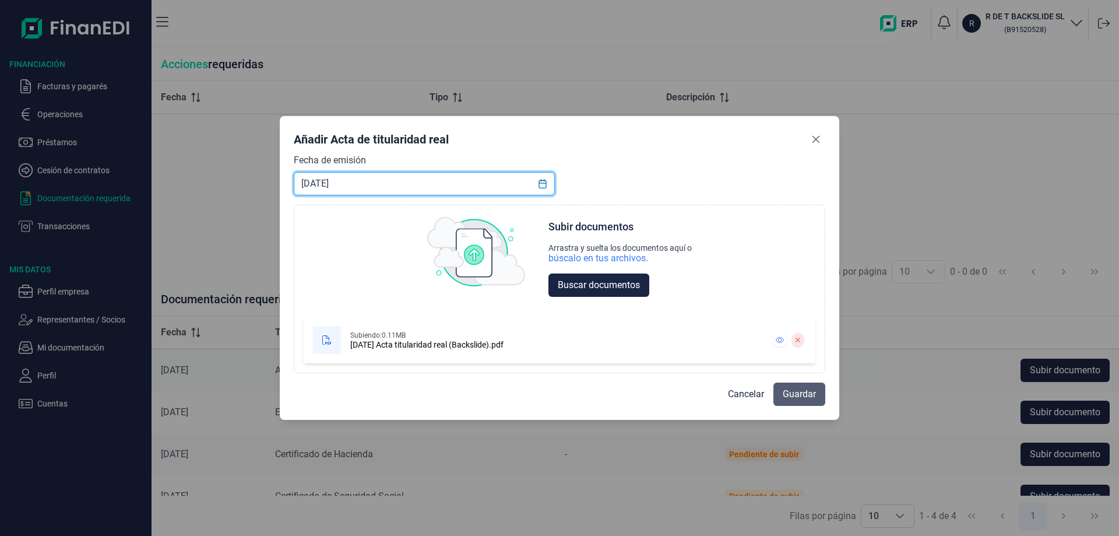
type input "04/04/2024"
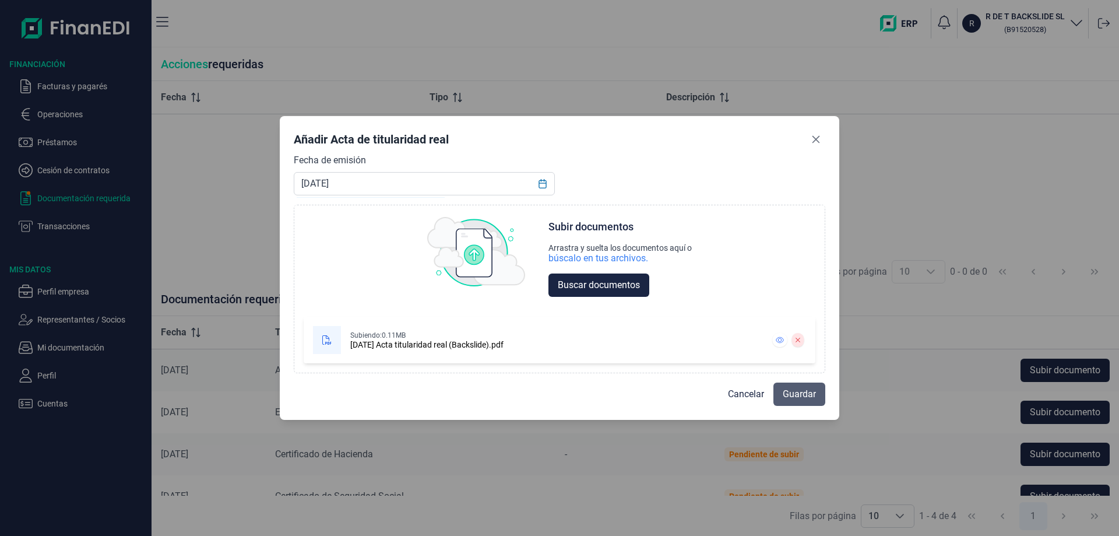
click at [799, 392] on span "Guardar" at bounding box center [799, 394] width 33 height 14
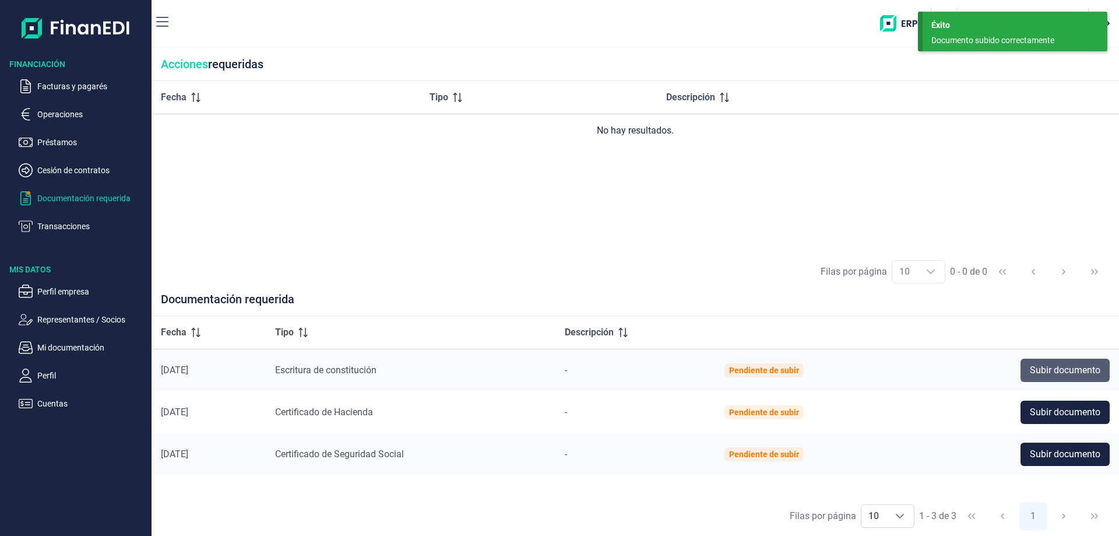
click at [1088, 365] on span "Subir documento" at bounding box center [1065, 370] width 71 height 14
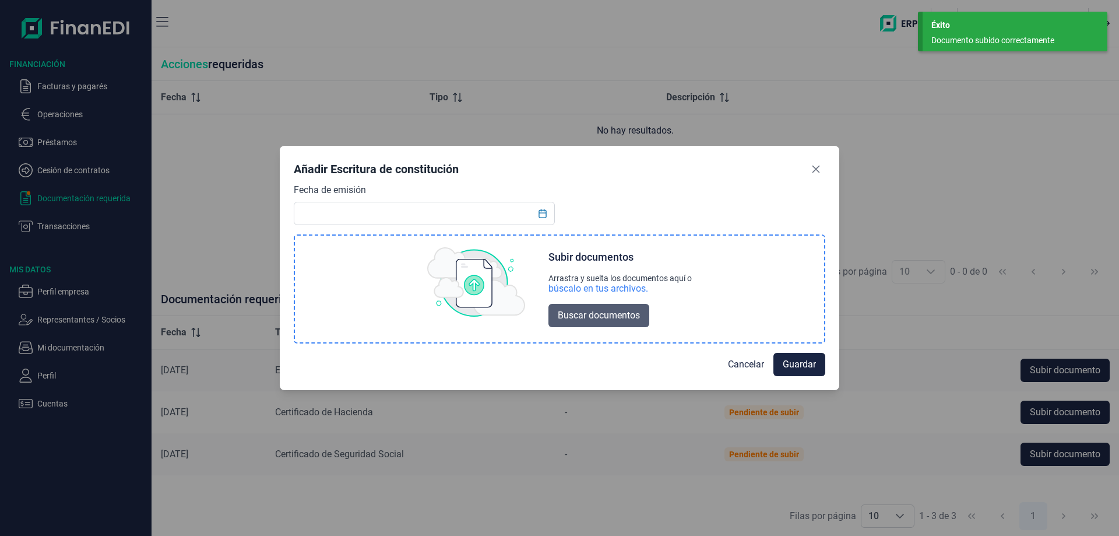
click at [589, 319] on span "Buscar documentos" at bounding box center [599, 315] width 82 height 14
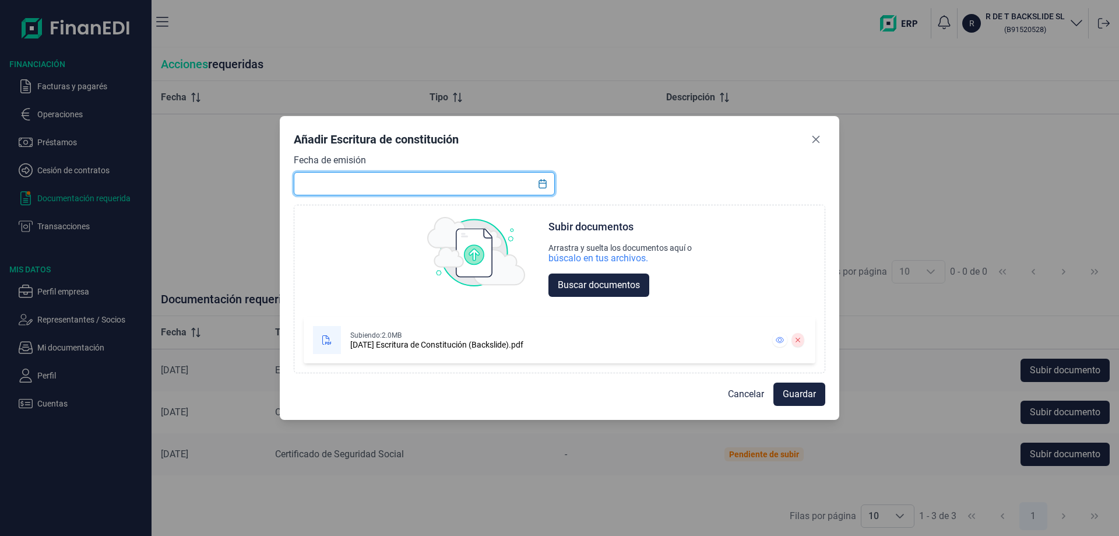
click at [377, 186] on input "text" at bounding box center [424, 183] width 261 height 23
type input "[DATE]"
click at [803, 395] on span "Guardar" at bounding box center [799, 394] width 33 height 14
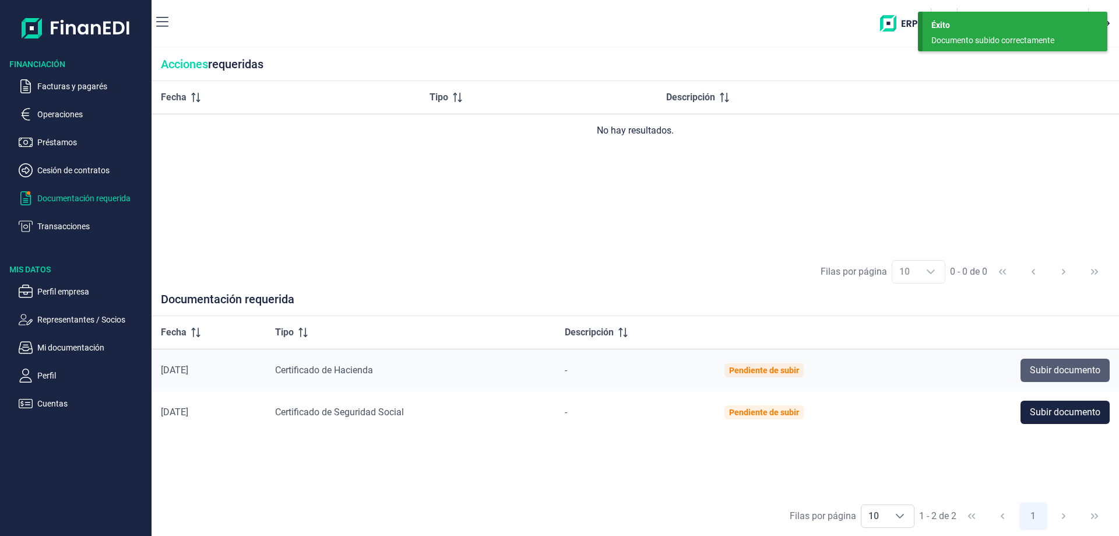
click at [1059, 367] on span "Subir documento" at bounding box center [1065, 370] width 71 height 14
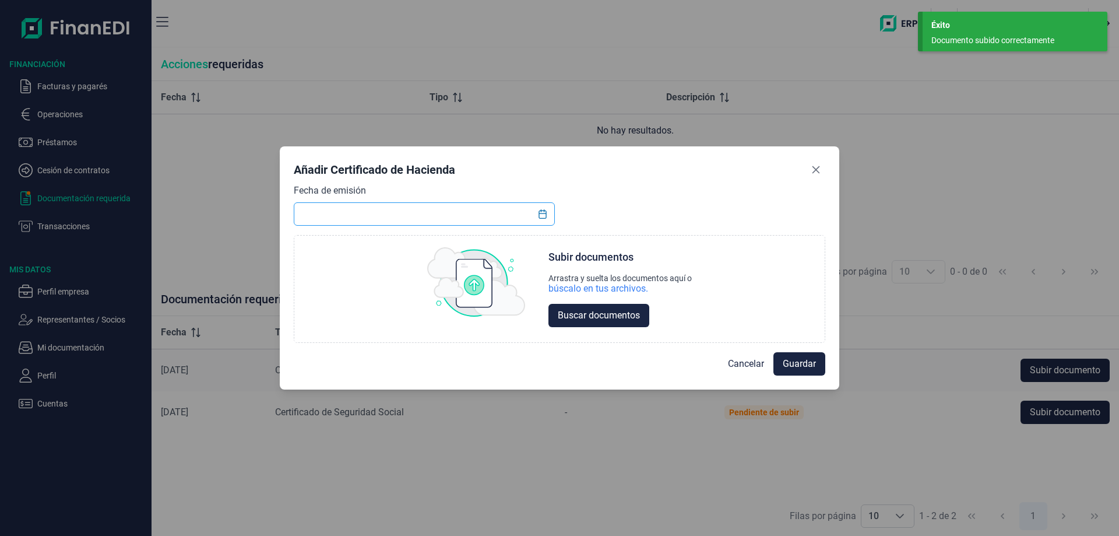
click at [394, 213] on input "text" at bounding box center [424, 213] width 261 height 23
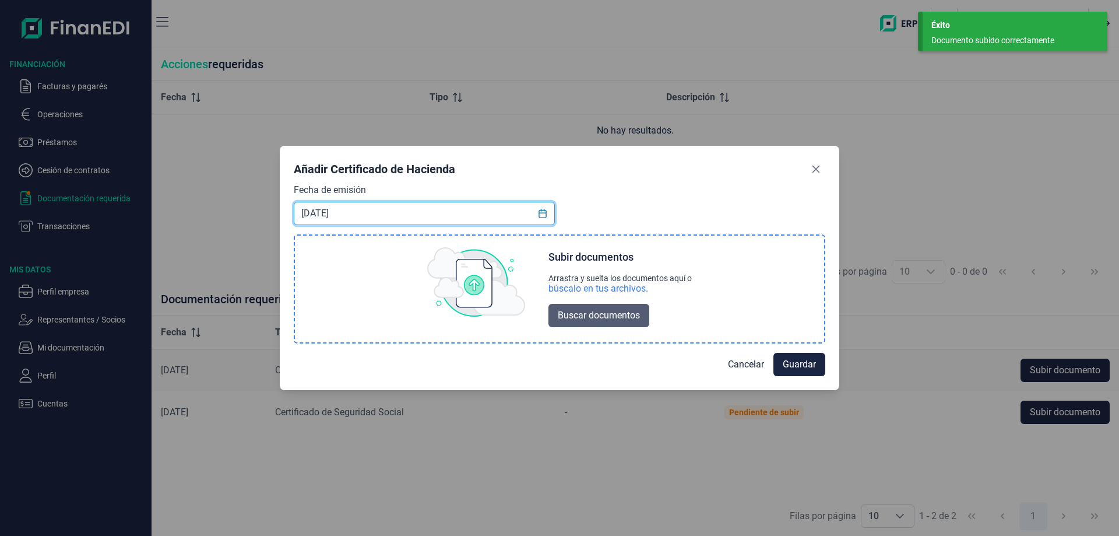
type input "15/10/2025"
click at [584, 314] on span "Buscar documentos" at bounding box center [599, 315] width 82 height 14
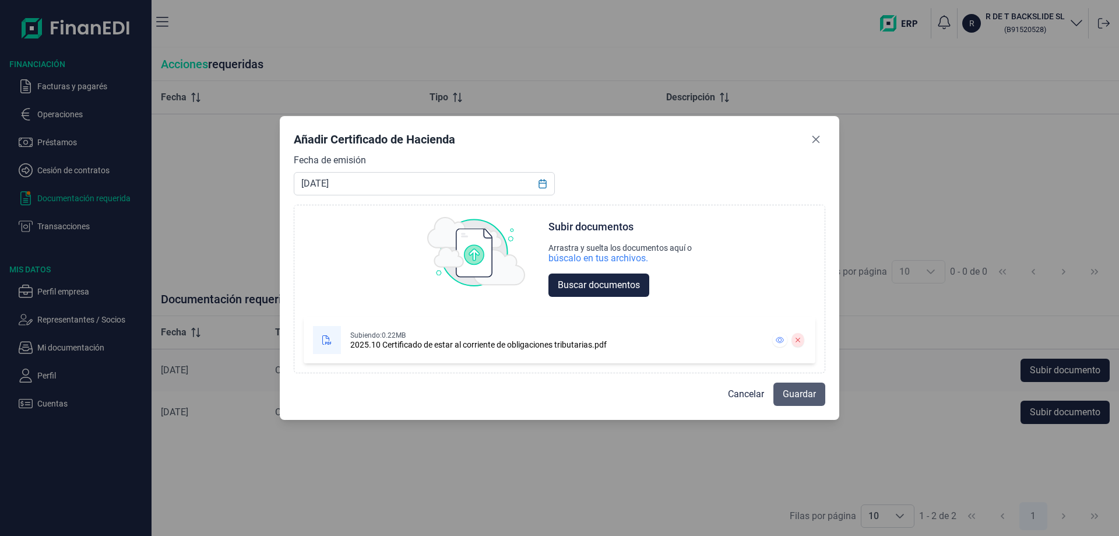
click at [799, 394] on span "Guardar" at bounding box center [799, 394] width 33 height 14
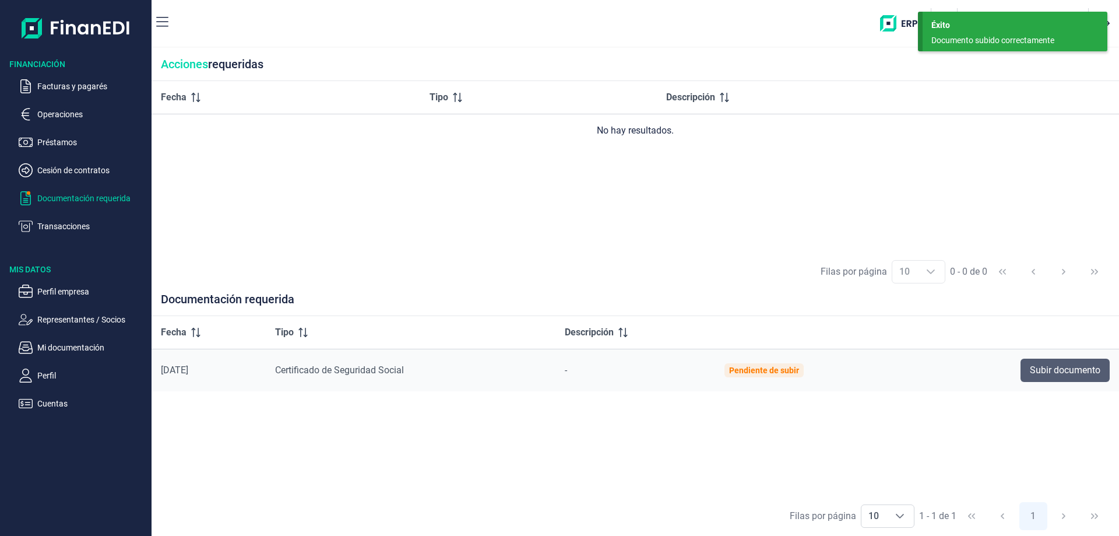
click at [1060, 364] on span "Subir documento" at bounding box center [1065, 370] width 71 height 14
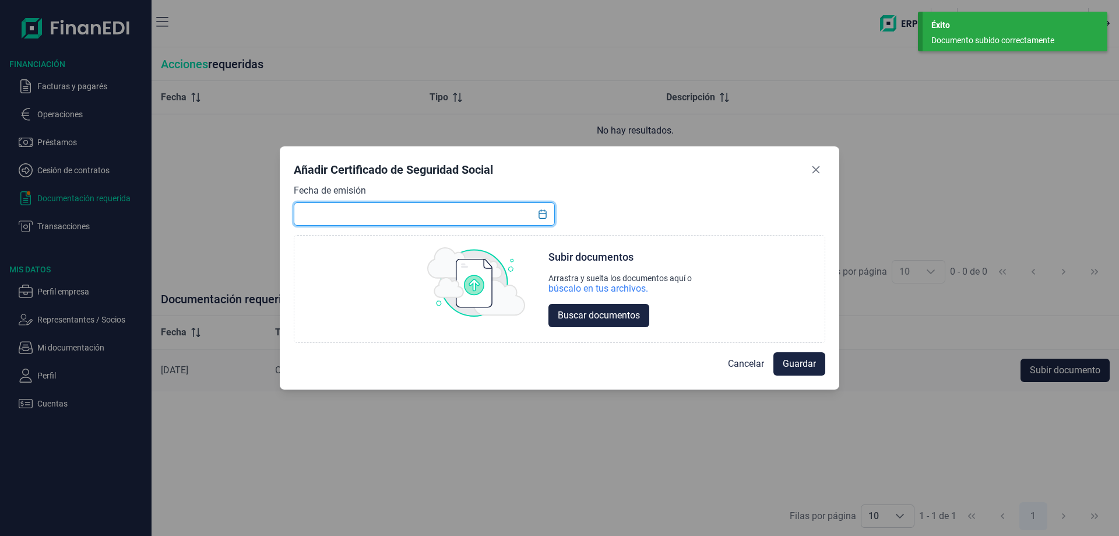
click at [473, 216] on input "text" at bounding box center [424, 213] width 261 height 23
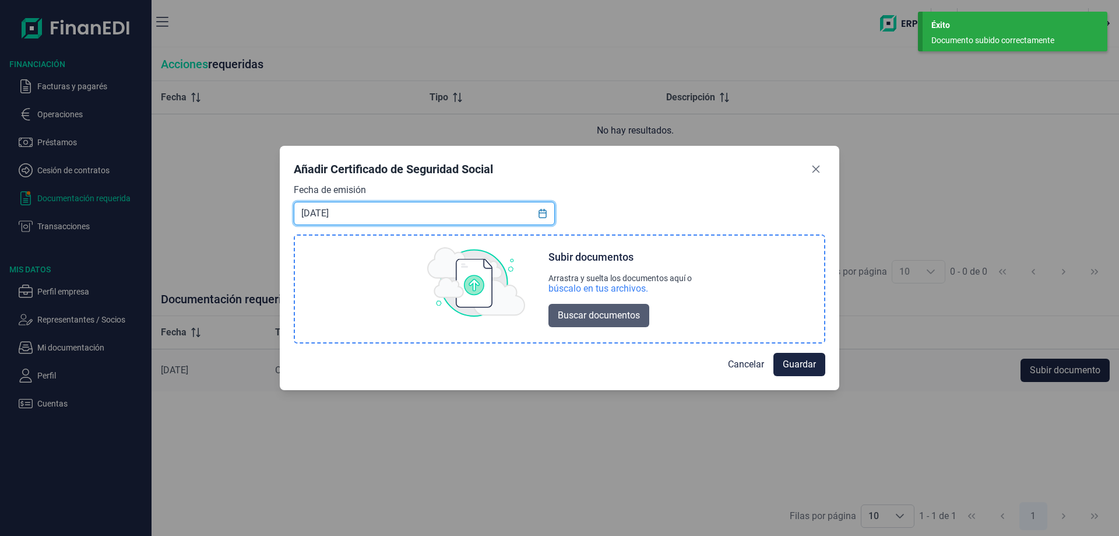
type input "15/10/2025"
click at [568, 308] on button "Buscar documentos" at bounding box center [599, 315] width 101 height 23
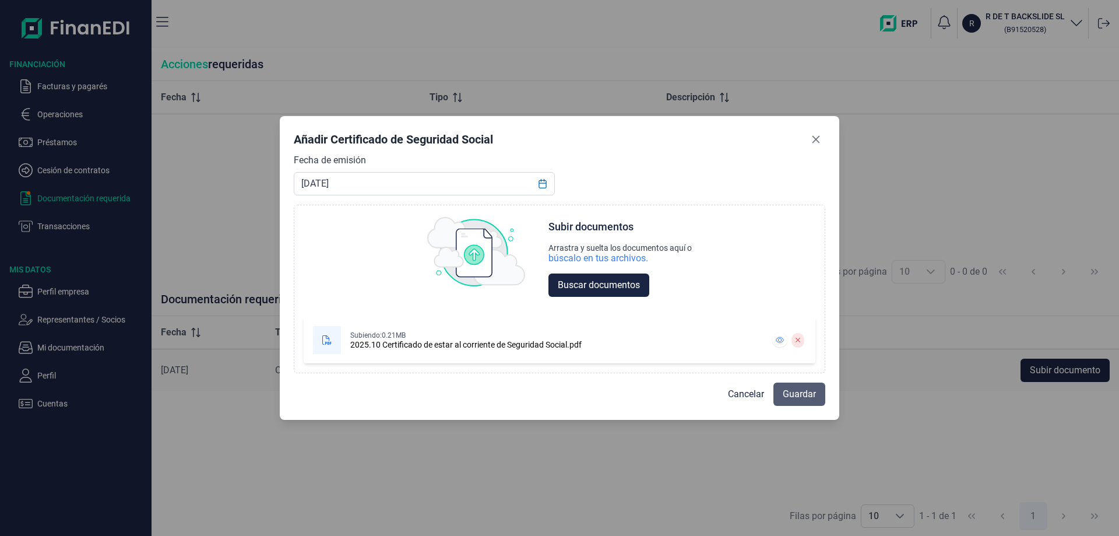
click at [800, 392] on span "Guardar" at bounding box center [799, 394] width 33 height 14
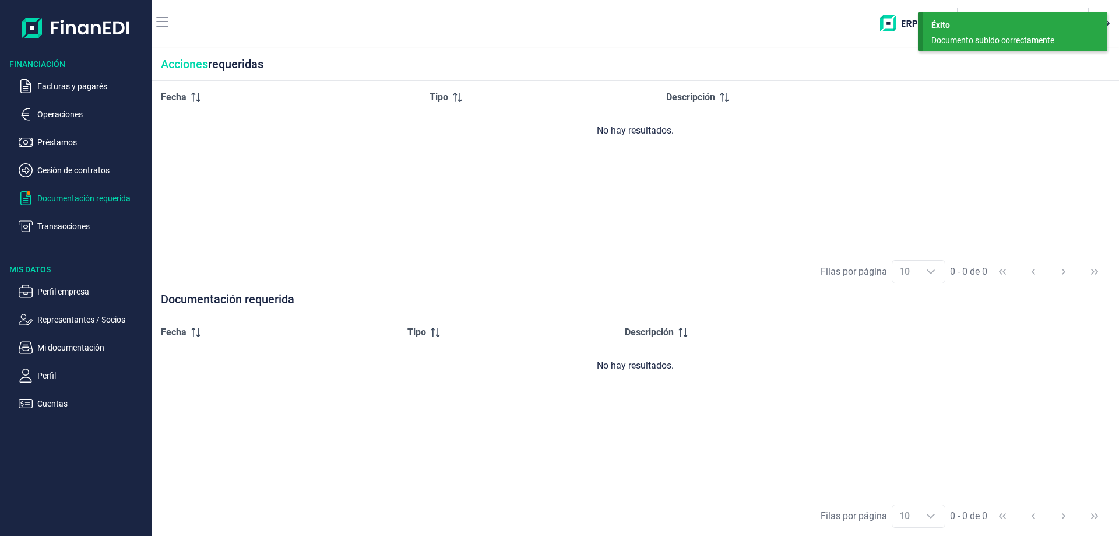
click at [63, 196] on p "Documentación requerida" at bounding box center [92, 198] width 110 height 14
click at [76, 87] on p "Facturas y pagarés" at bounding box center [92, 86] width 110 height 14
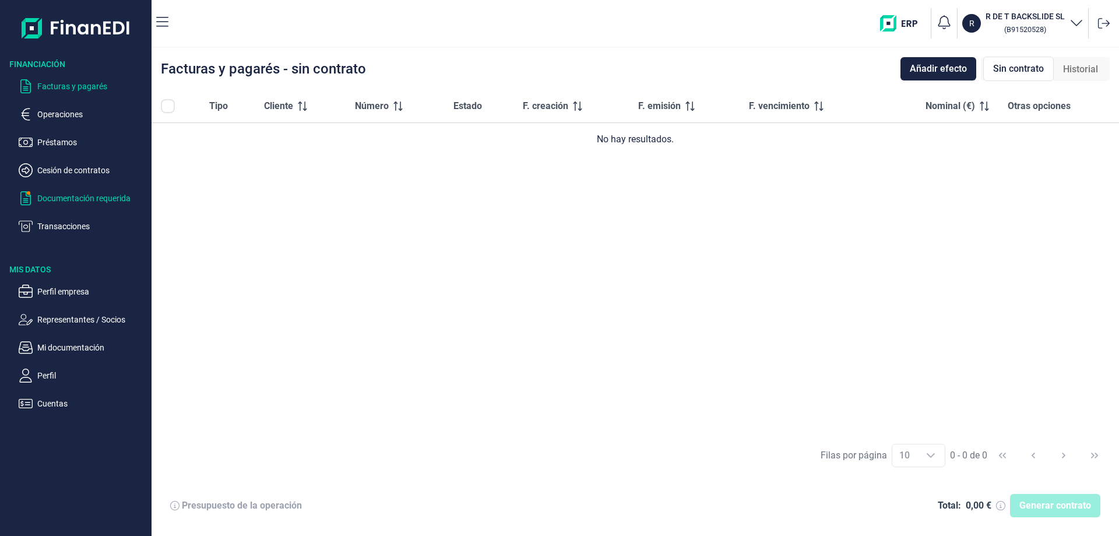
click at [63, 194] on p "Documentación requerida" at bounding box center [92, 198] width 110 height 14
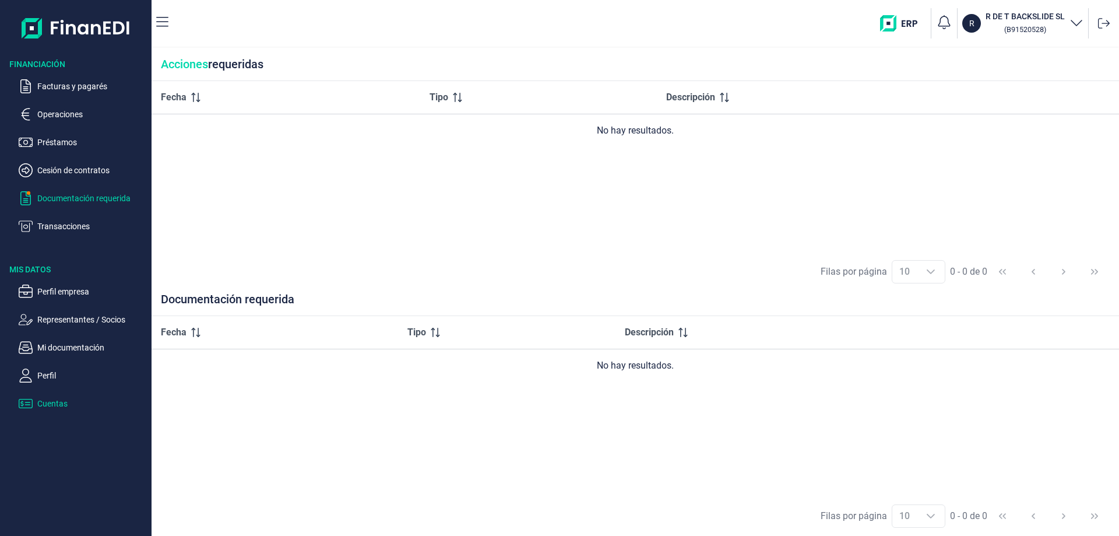
click at [52, 402] on p "Cuentas" at bounding box center [92, 403] width 110 height 14
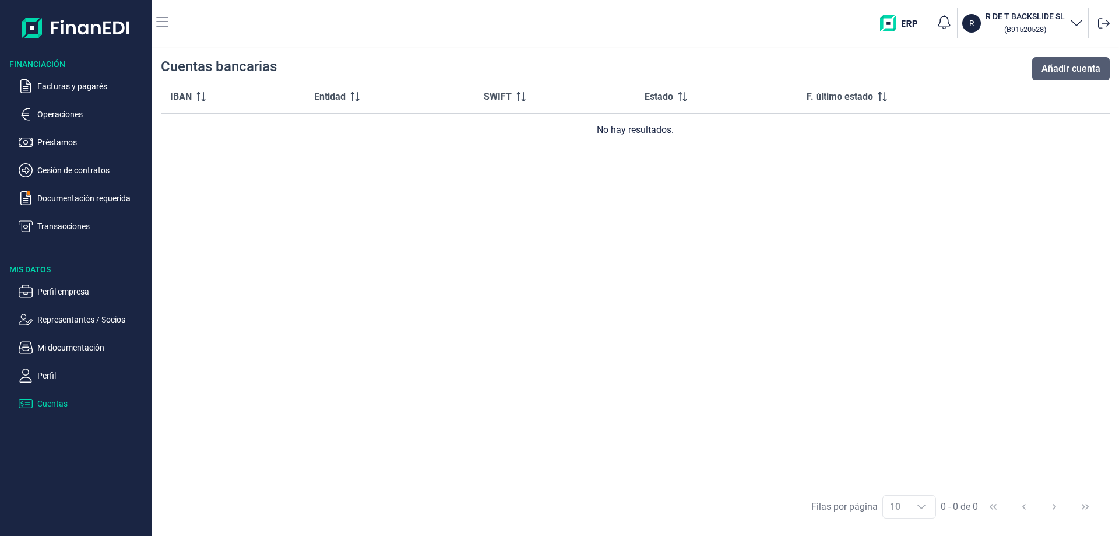
click at [1080, 71] on span "Añadir cuenta" at bounding box center [1071, 69] width 59 height 14
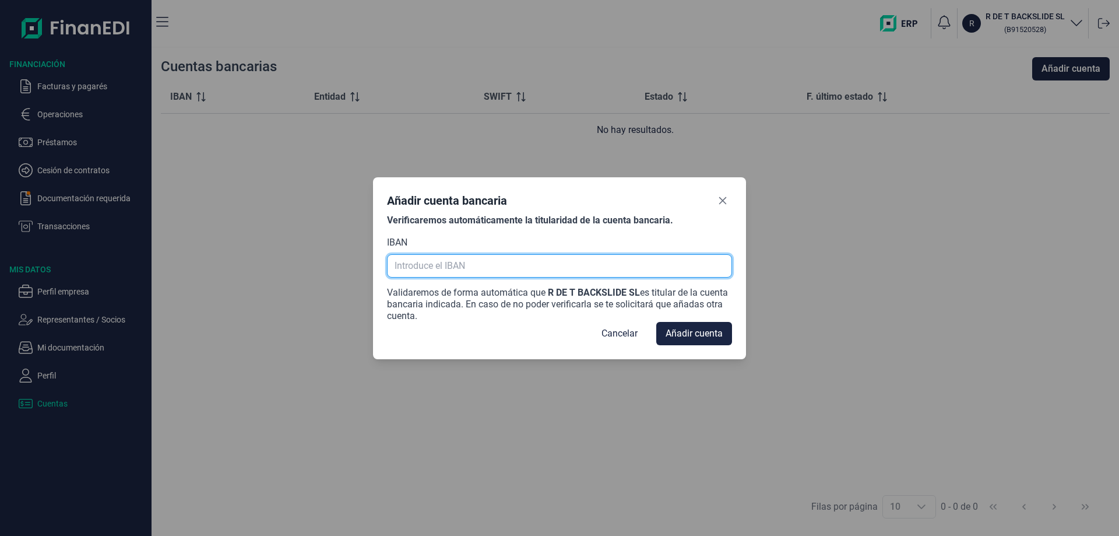
click at [423, 263] on input "text" at bounding box center [559, 265] width 345 height 23
paste input "ES8600495854382016095551"
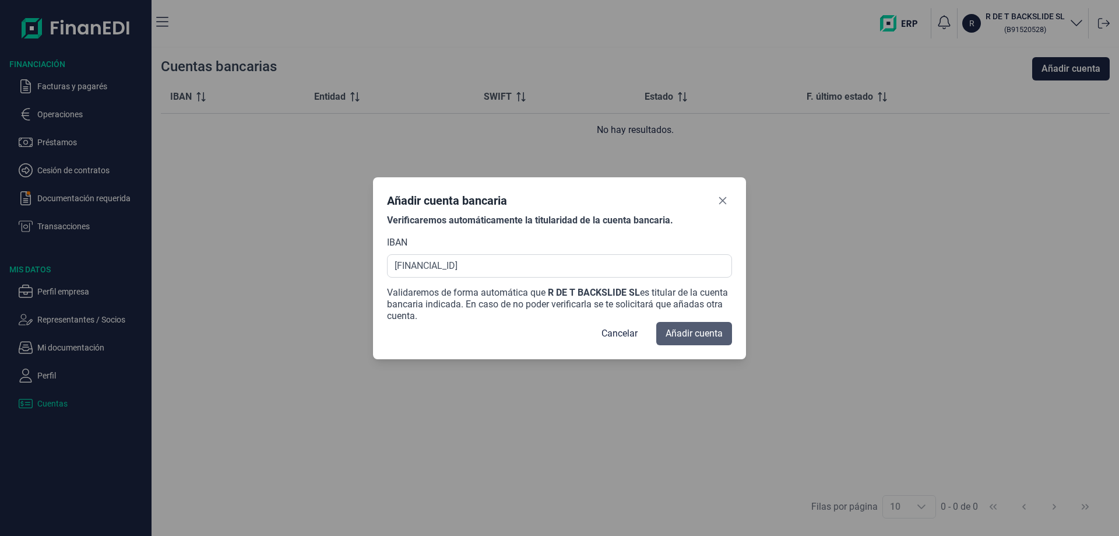
type input "ES86 0049 5854 3820 1609 5551"
click at [703, 337] on span "Añadir cuenta" at bounding box center [694, 333] width 57 height 14
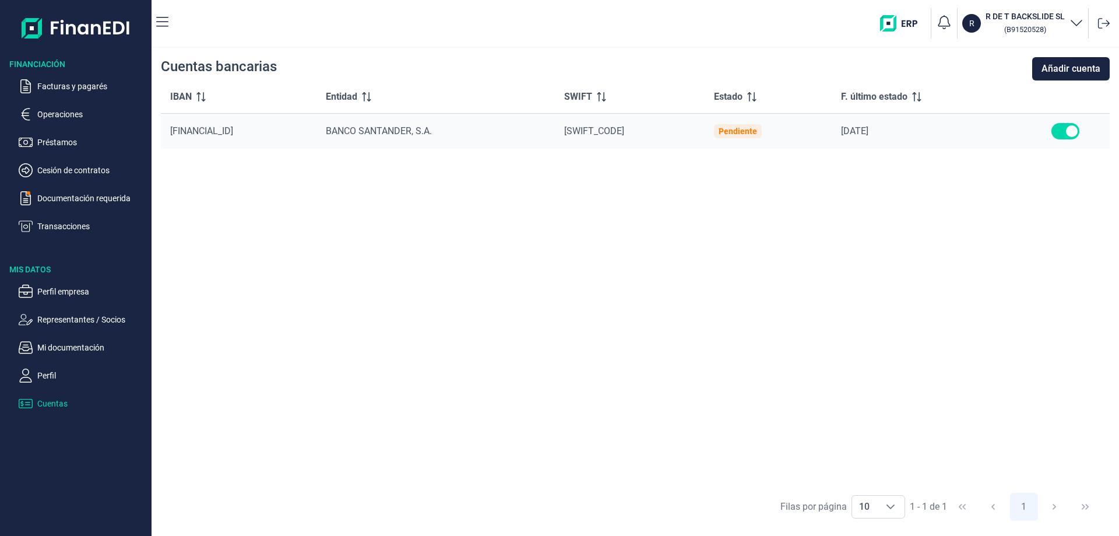
click at [909, 23] on img "button" at bounding box center [903, 23] width 46 height 16
